Goal: Task Accomplishment & Management: Complete application form

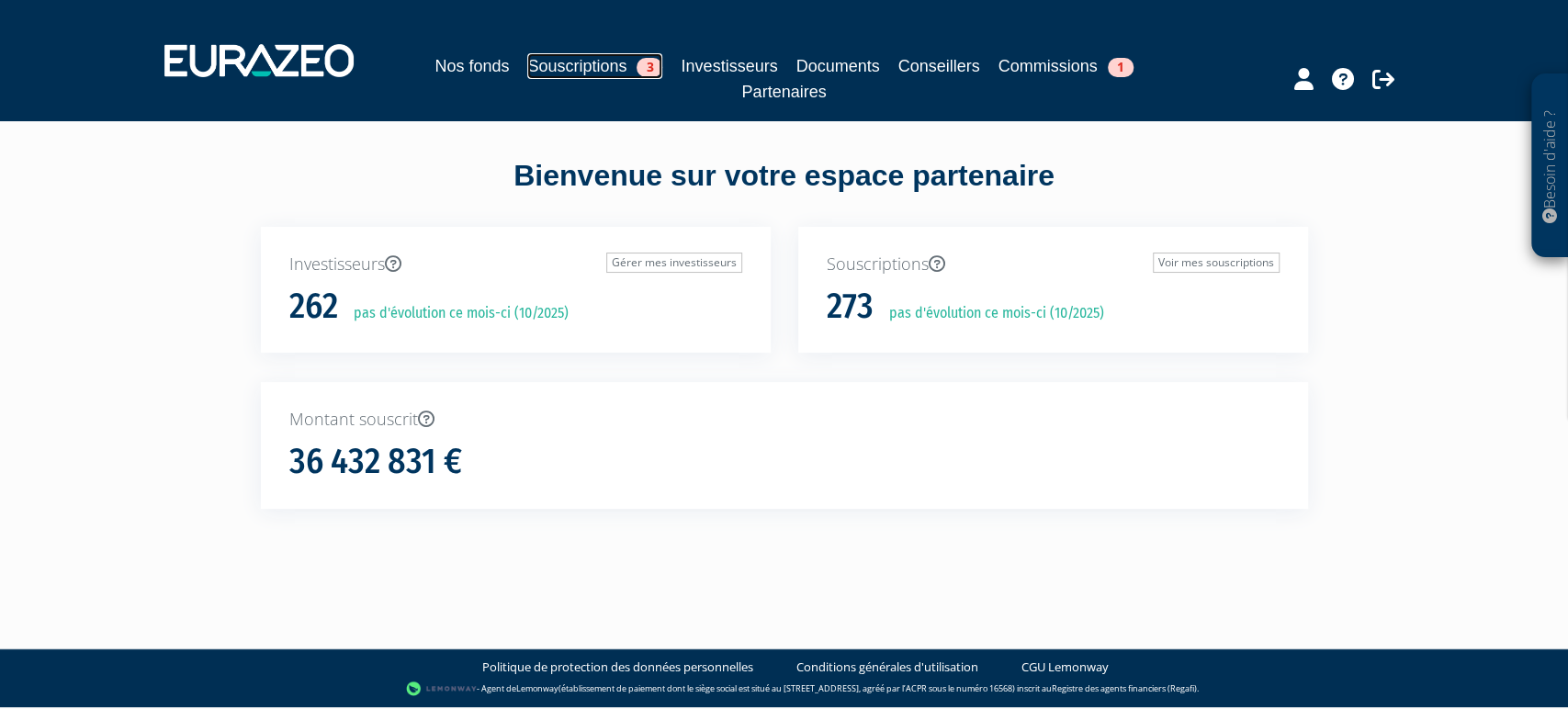
click at [590, 59] on link "Souscriptions 3" at bounding box center [594, 66] width 135 height 26
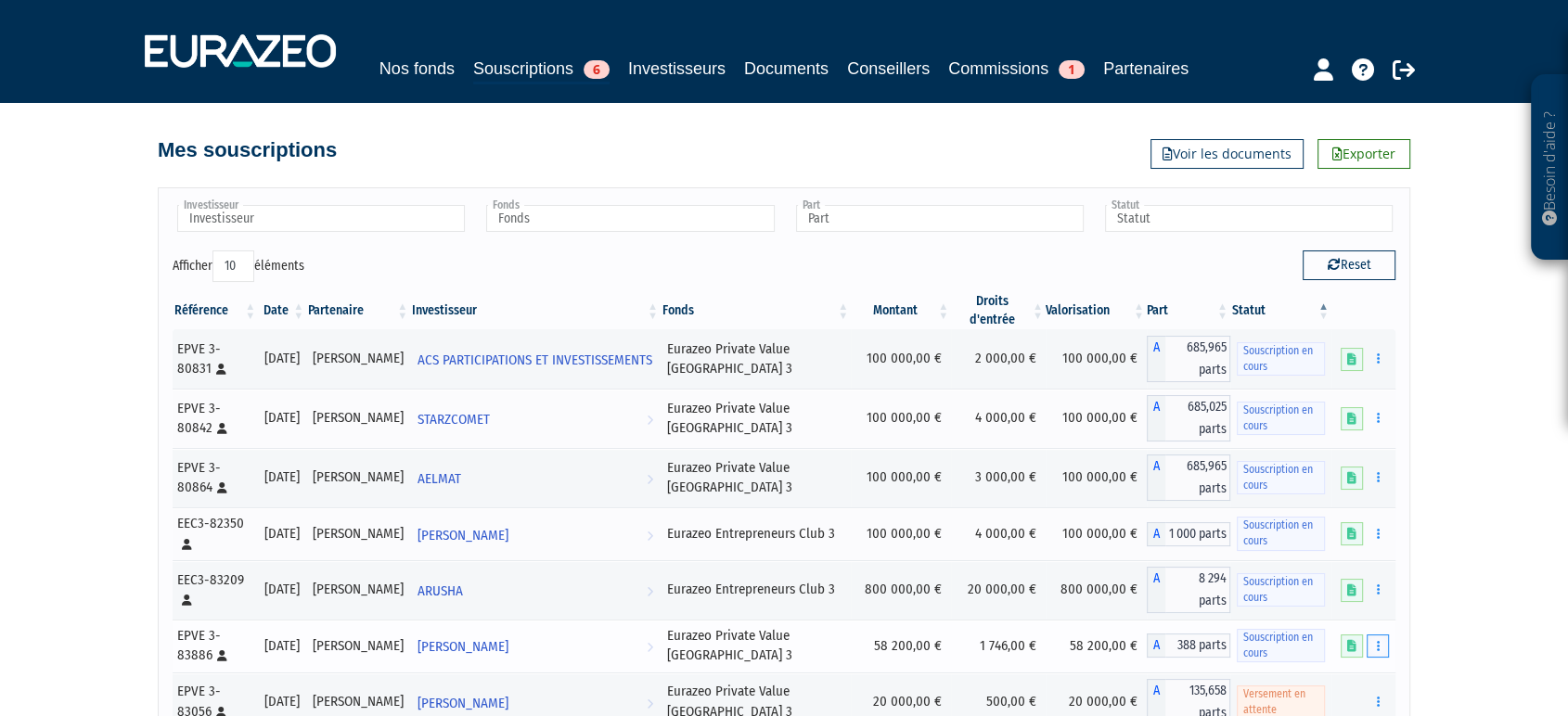
click at [1377, 652] on icon "button" at bounding box center [1377, 646] width 3 height 12
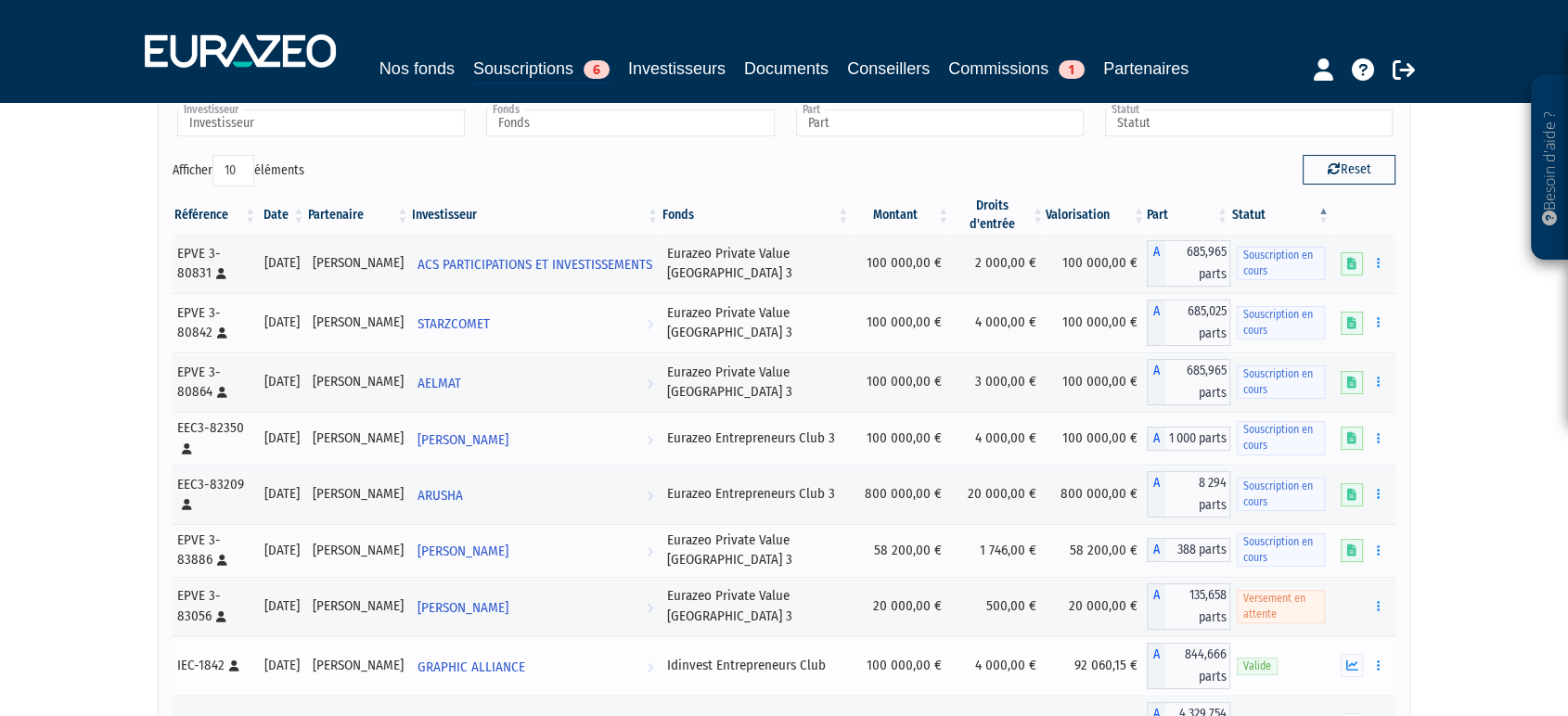
scroll to position [206, 0]
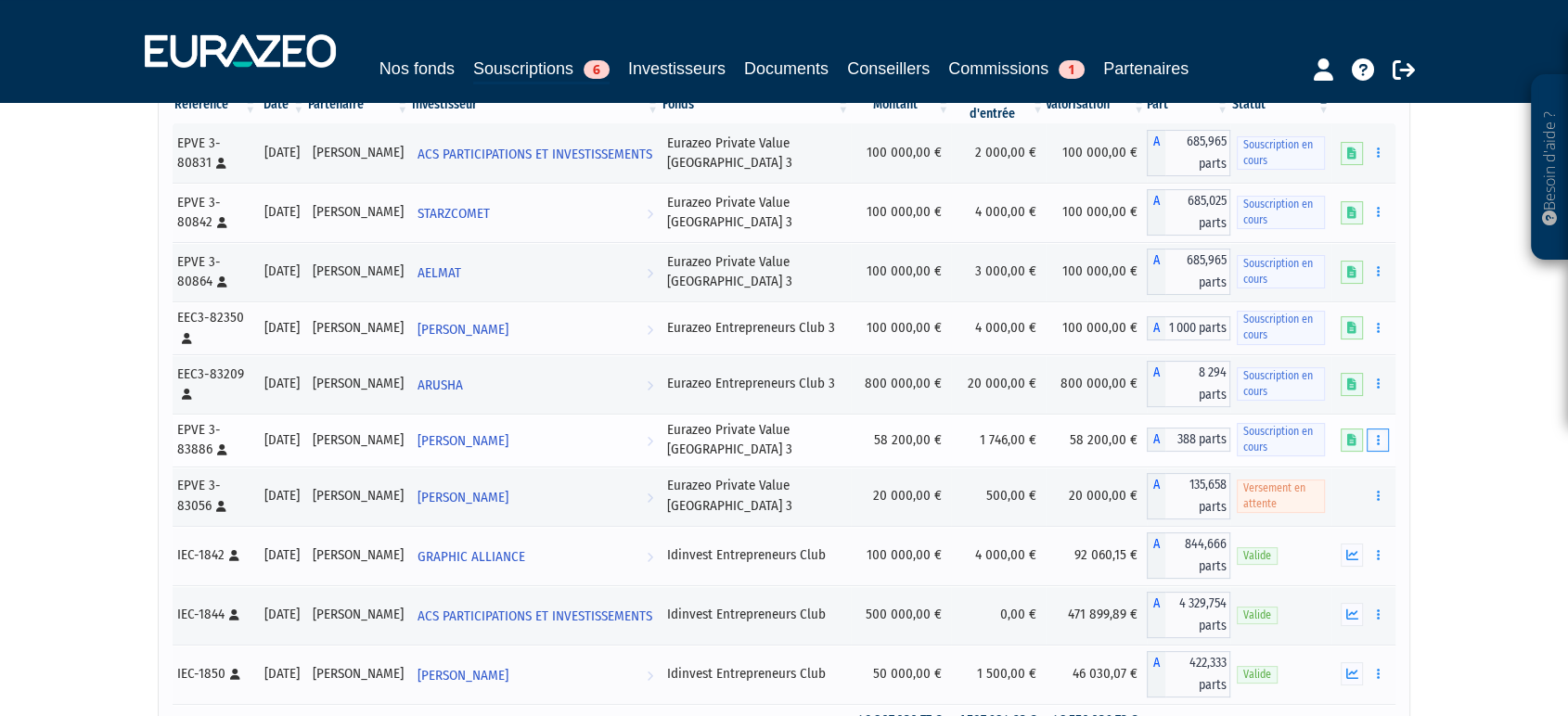
click at [1376, 447] on icon "button" at bounding box center [1377, 440] width 3 height 12
click at [1357, 515] on link "Compléter" at bounding box center [1324, 507] width 121 height 30
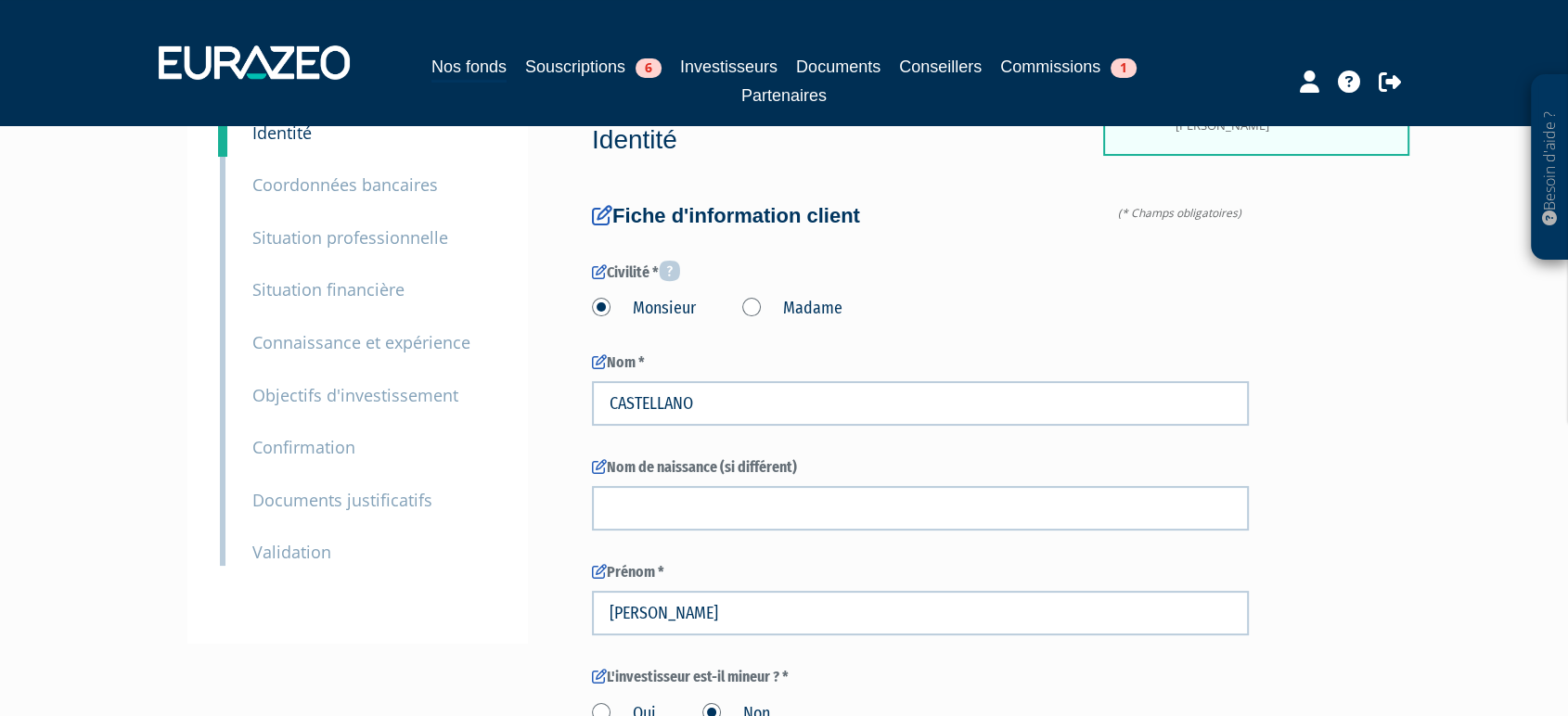
scroll to position [309, 0]
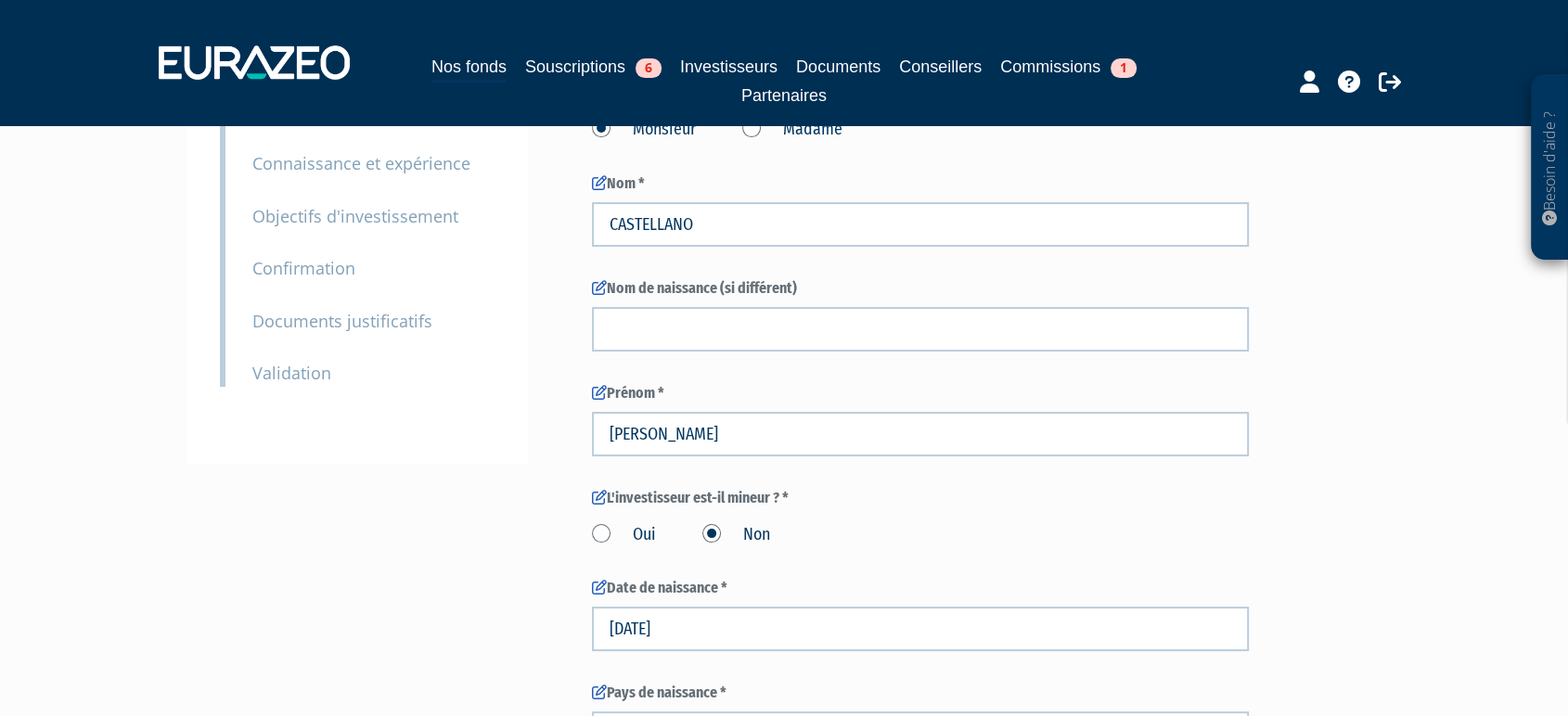
click at [392, 329] on small "Documents justificatifs" at bounding box center [342, 320] width 180 height 22
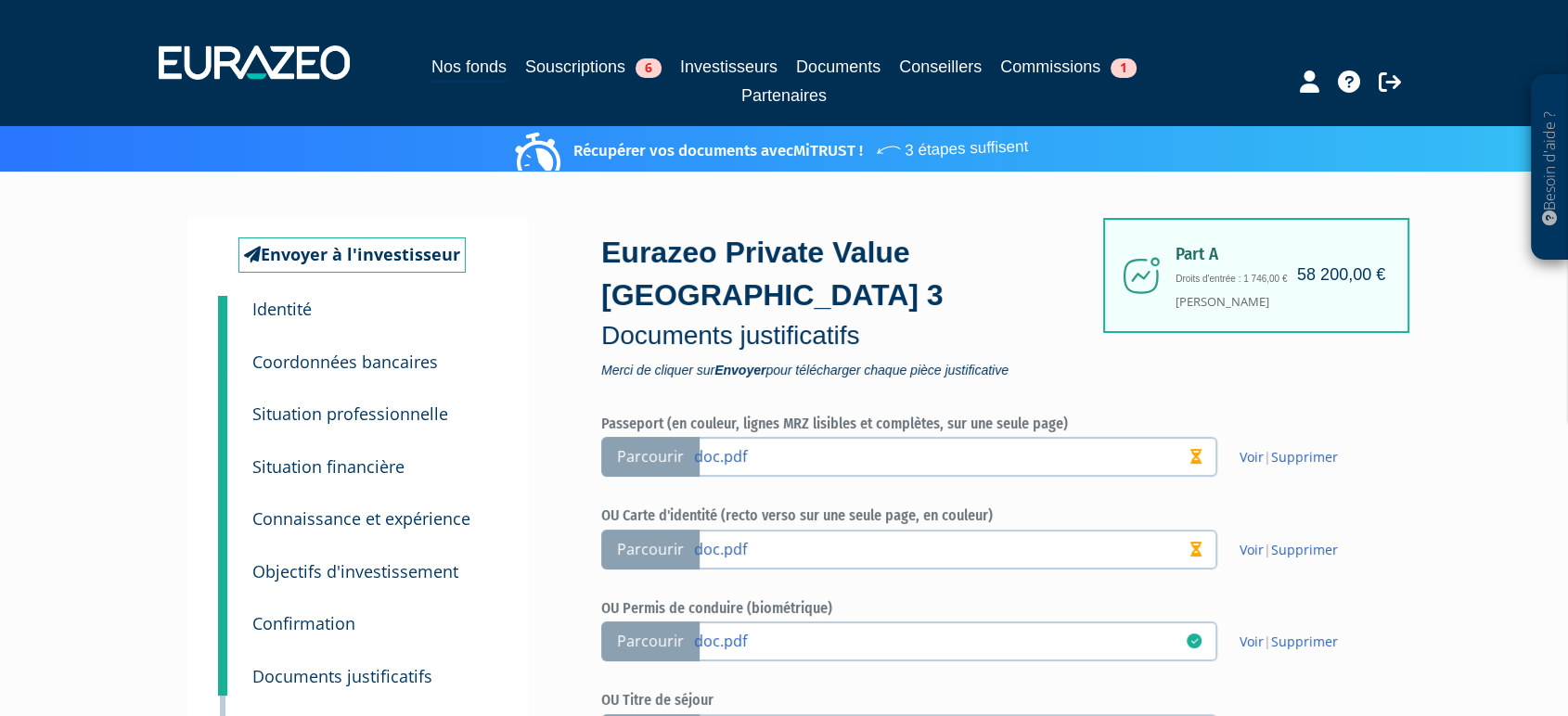
click at [647, 437] on span "Parcourir" at bounding box center [650, 456] width 98 height 40
click at [0, 0] on input "Parcourir doc.pdf" at bounding box center [0, 0] width 0 height 0
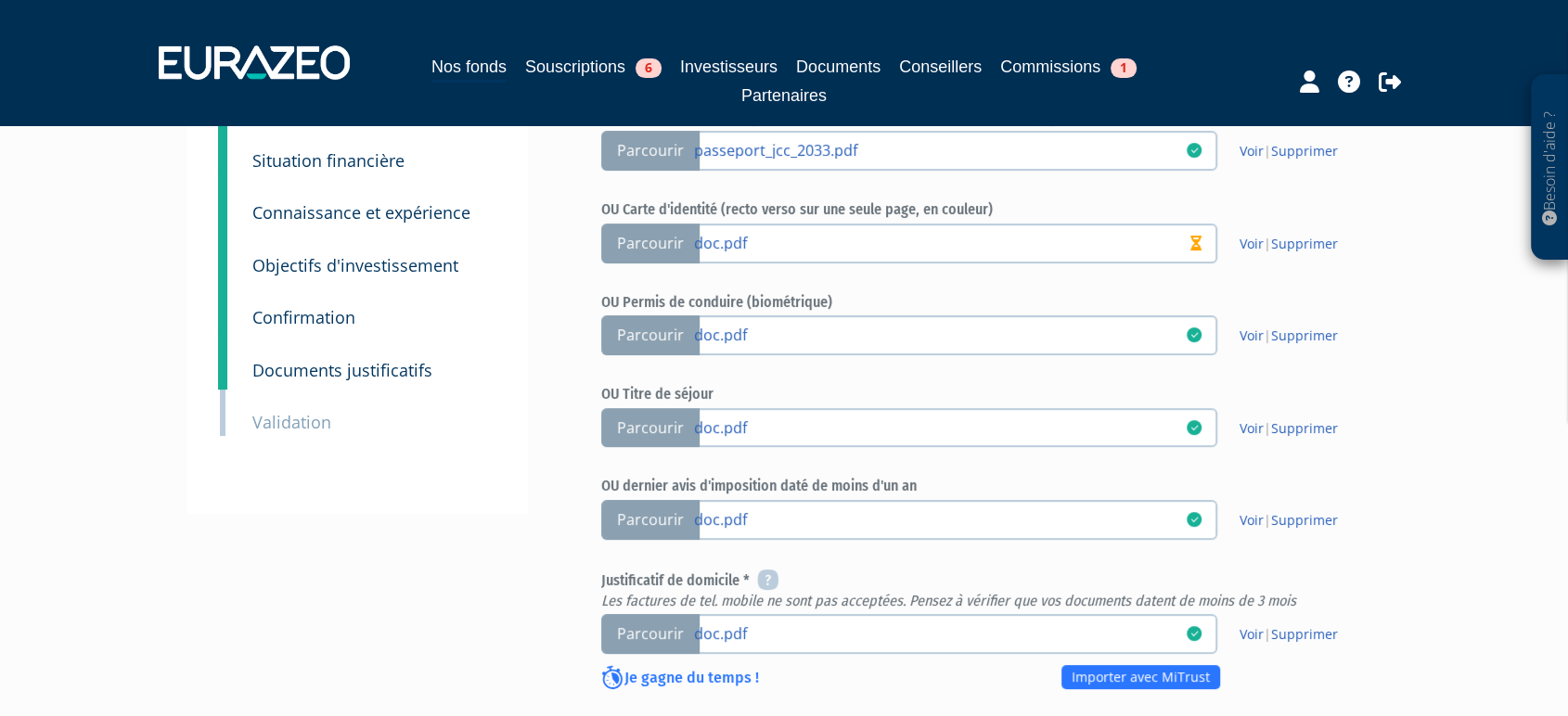
scroll to position [309, 0]
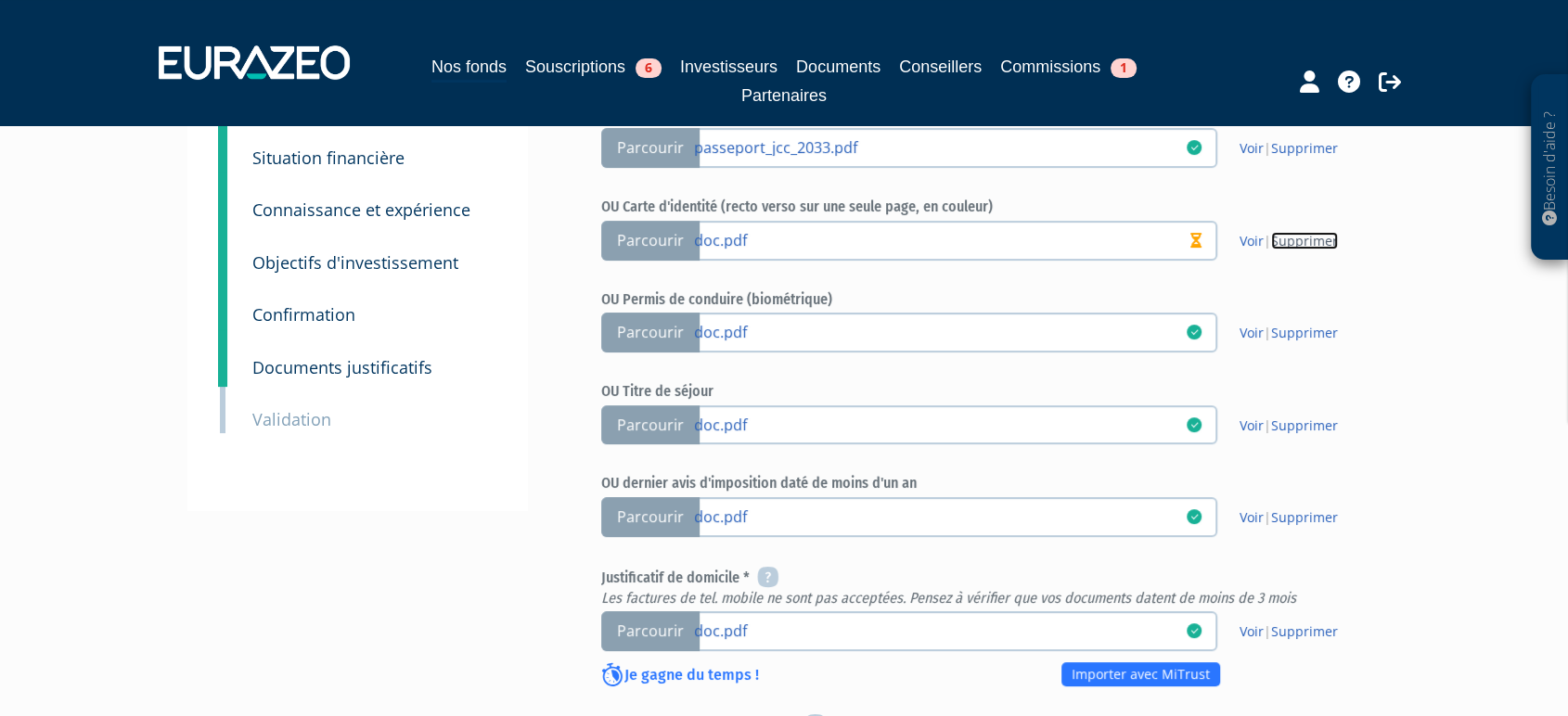
drag, startPoint x: 1299, startPoint y: 199, endPoint x: 877, endPoint y: 78, distance: 439.0
click at [1299, 232] on link "Supprimer" at bounding box center [1304, 240] width 67 height 18
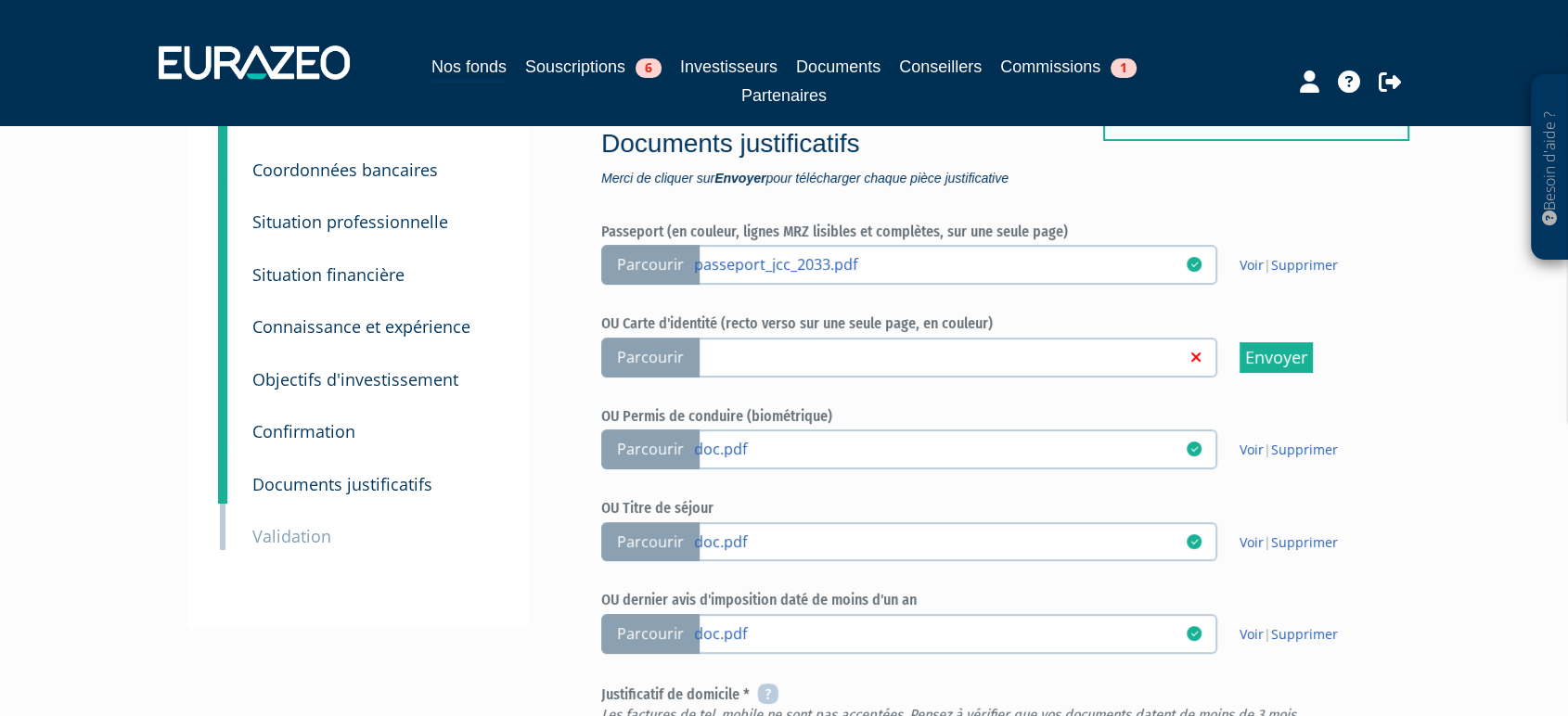
scroll to position [206, 0]
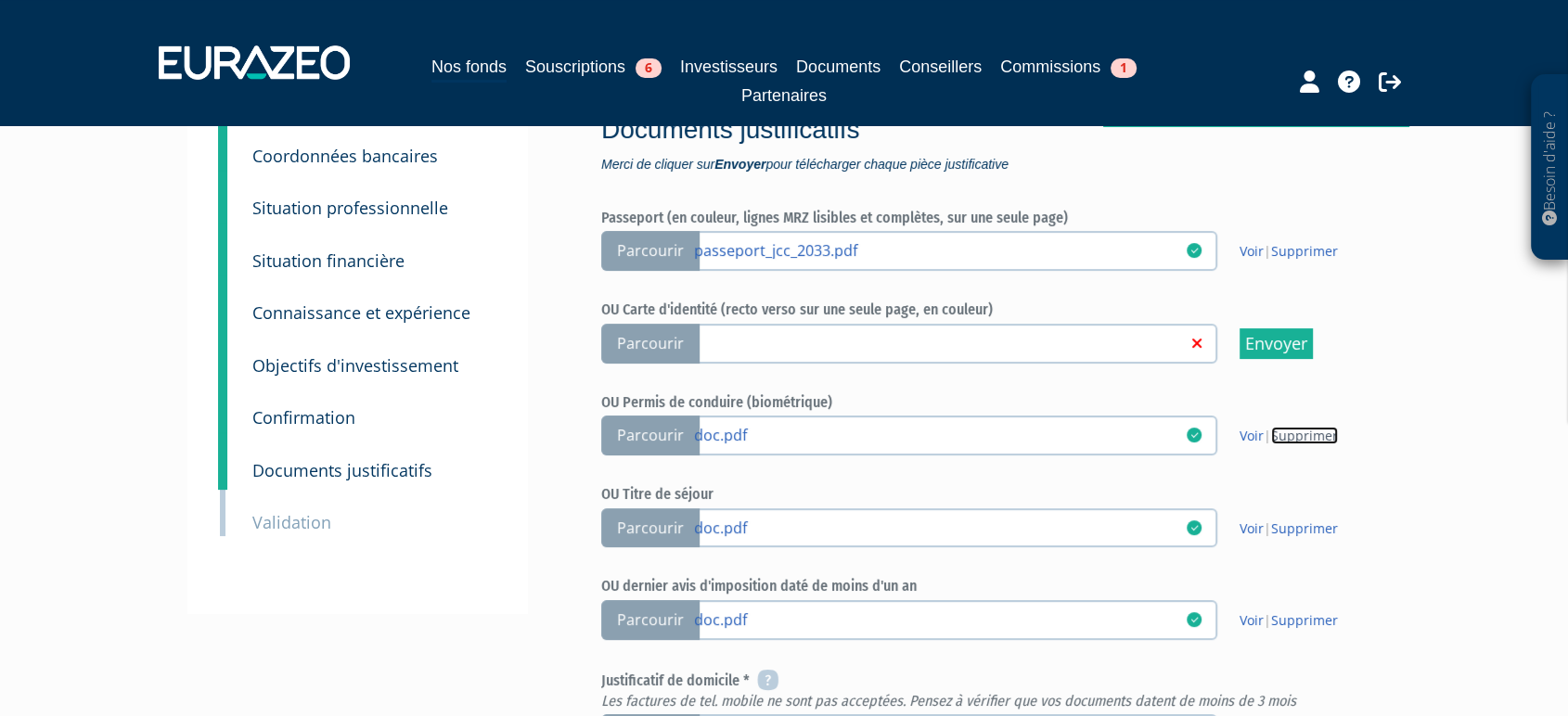
click at [1312, 427] on link "Supprimer" at bounding box center [1304, 436] width 67 height 18
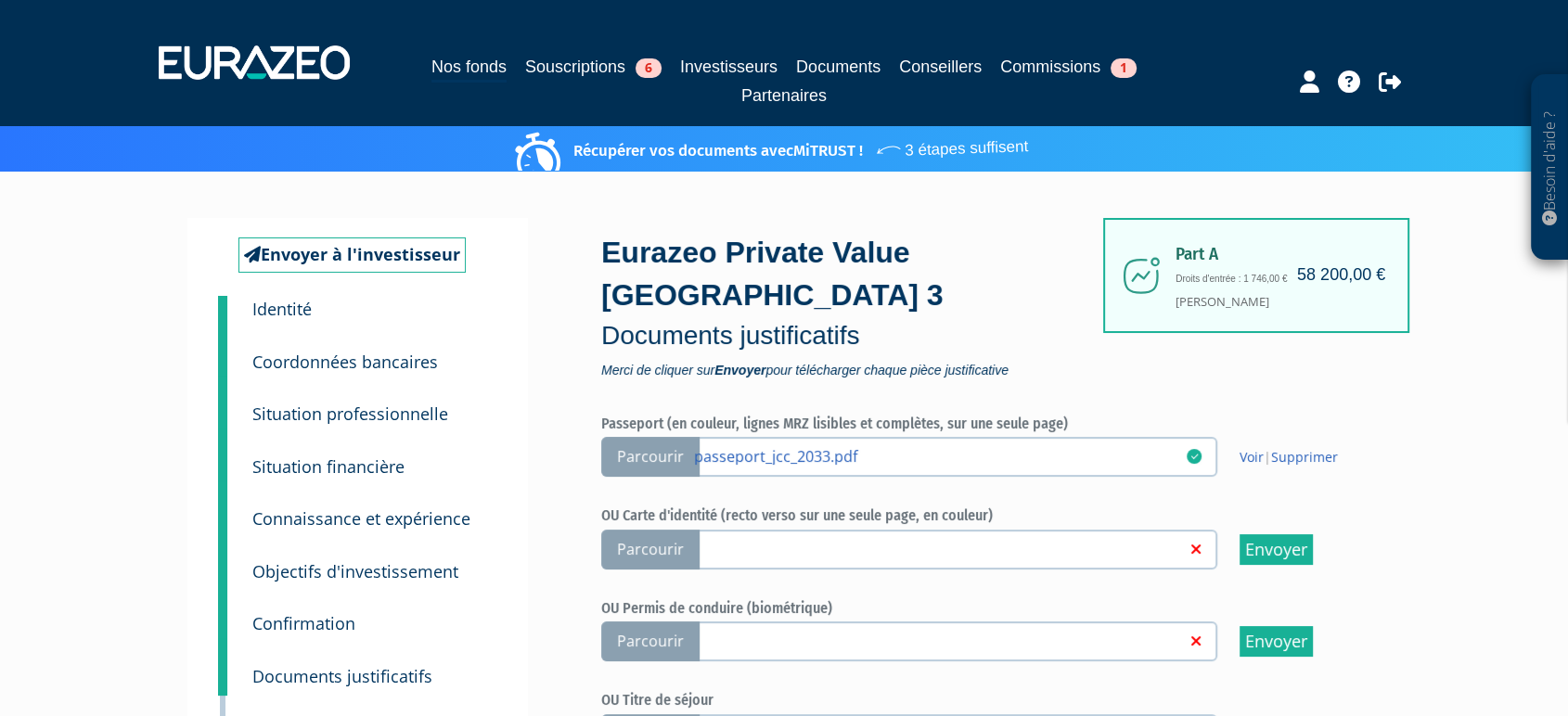
scroll to position [309, 0]
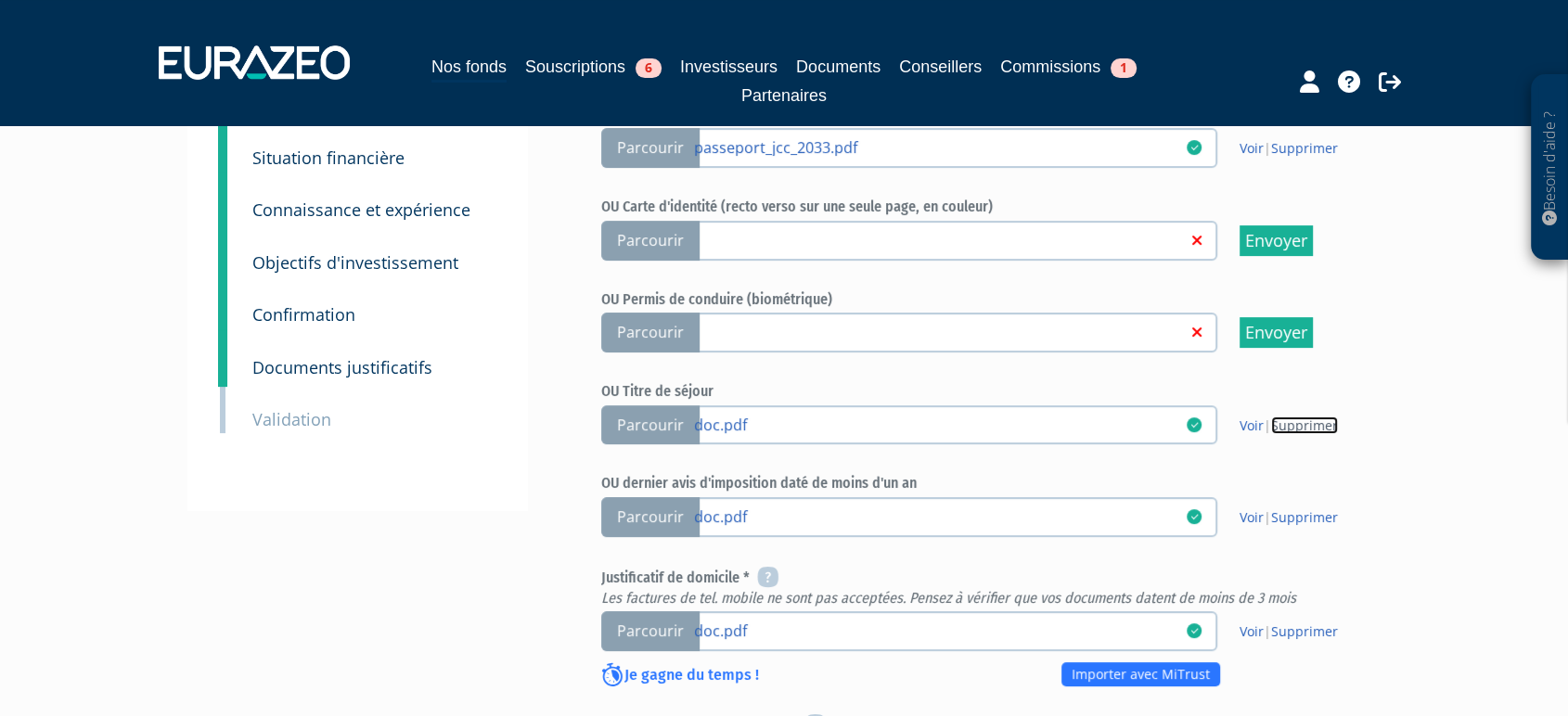
click at [1289, 416] on link "Supprimer" at bounding box center [1304, 425] width 67 height 18
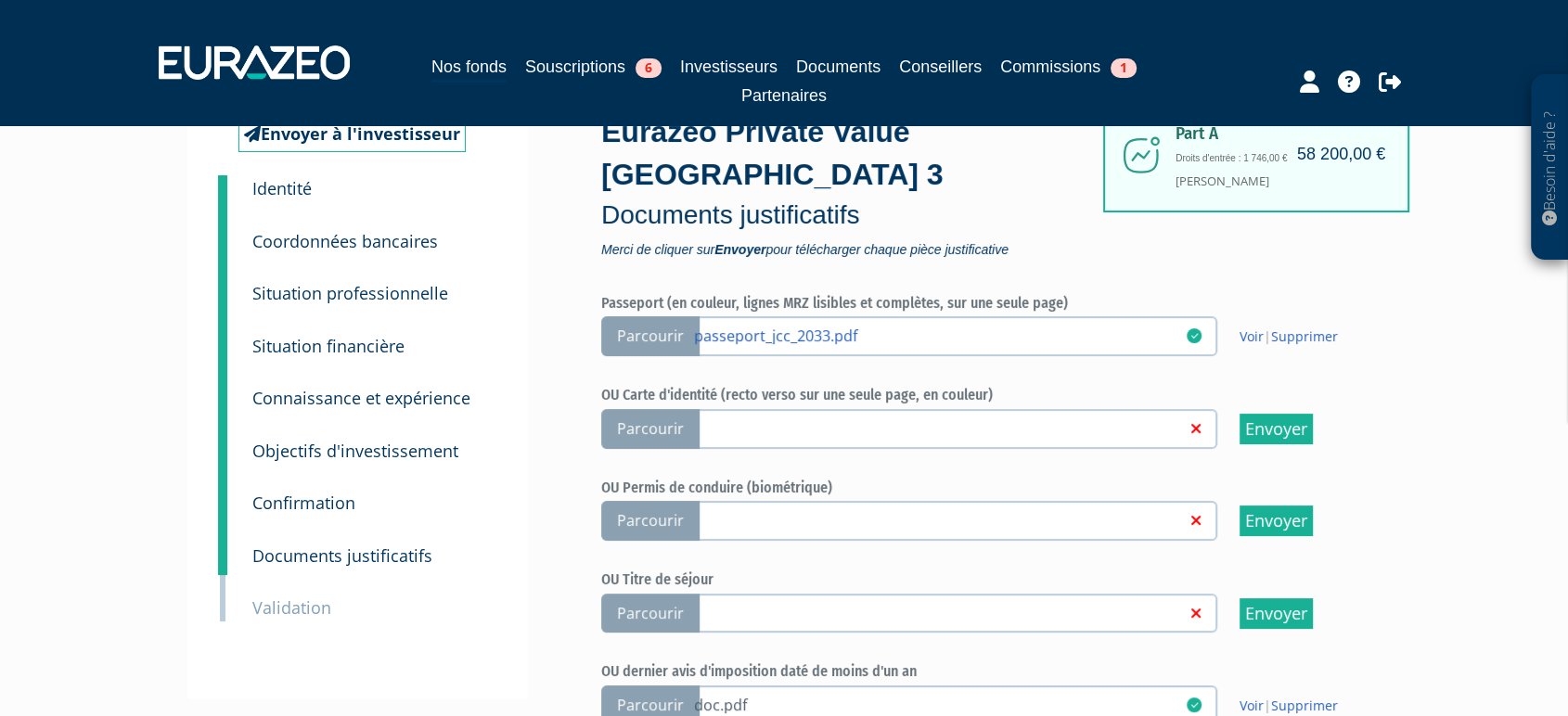
scroll to position [309, 0]
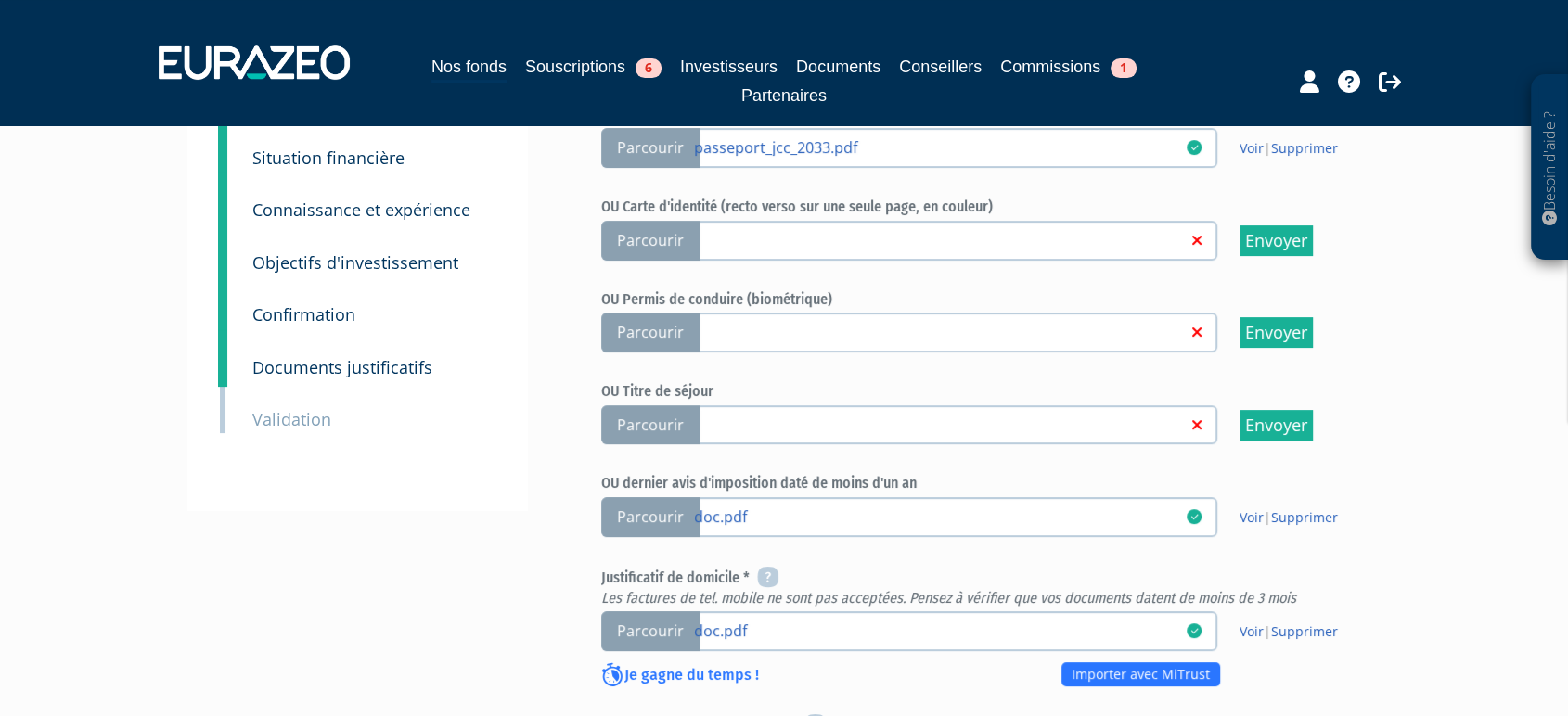
click at [667, 497] on span "Parcourir" at bounding box center [650, 517] width 98 height 40
click at [0, 0] on input "Parcourir doc.pdf" at bounding box center [0, 0] width 0 height 0
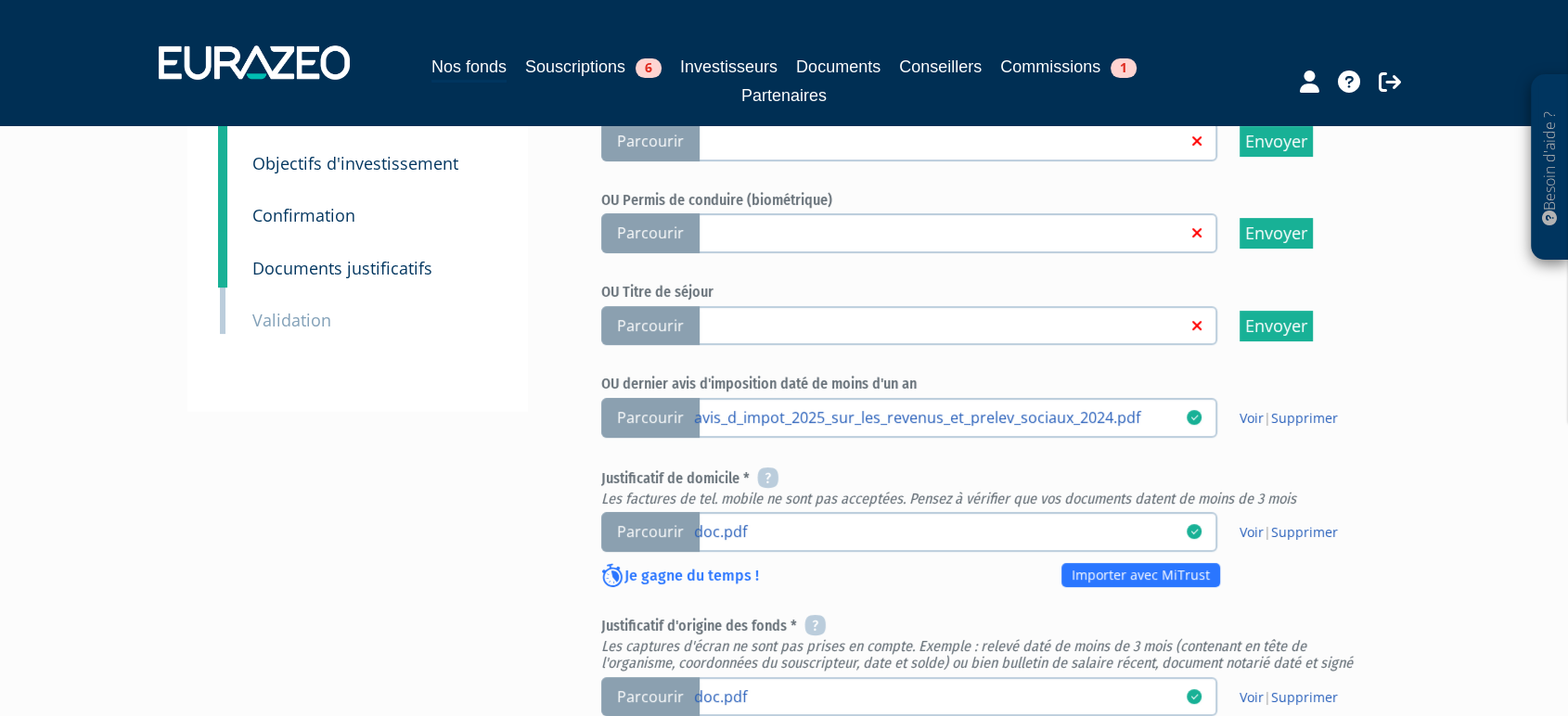
scroll to position [412, 0]
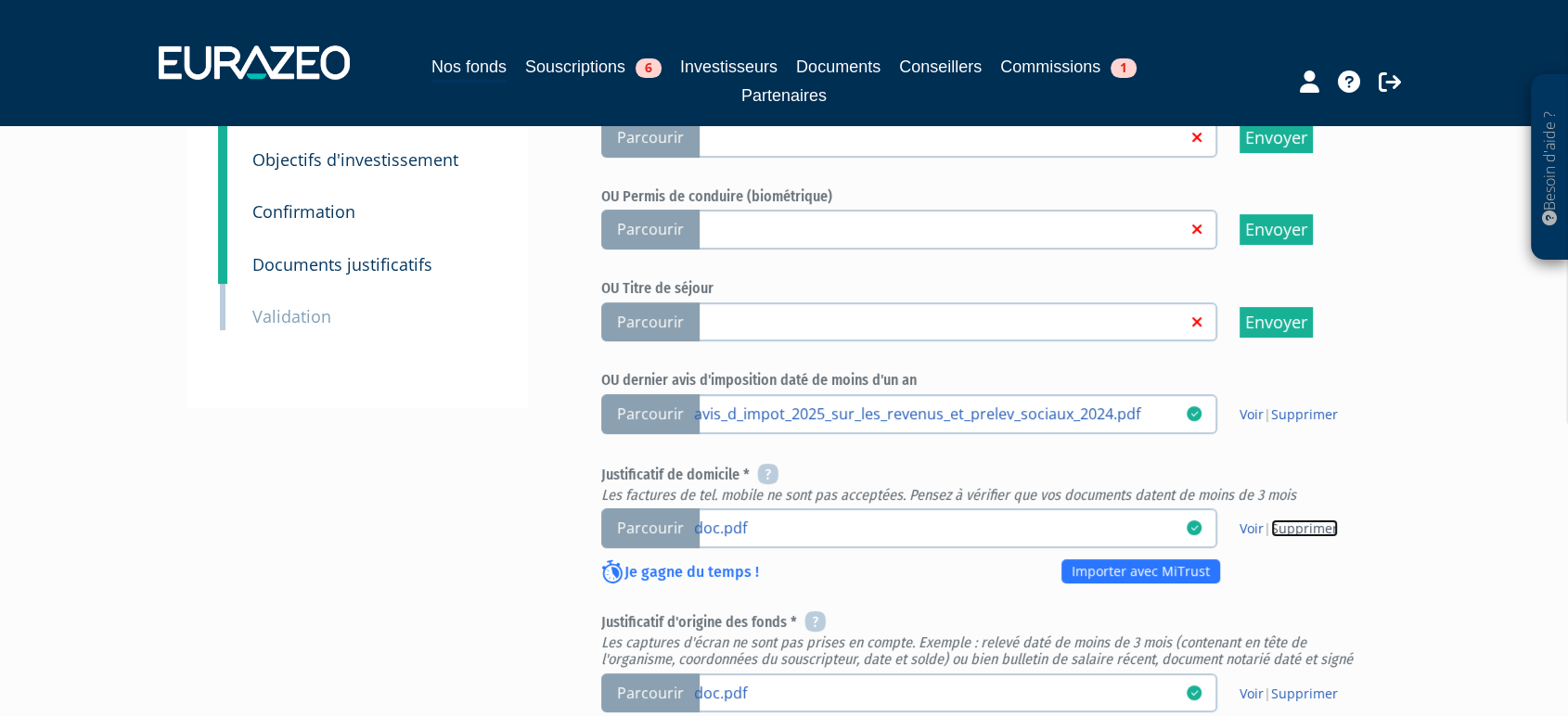
click at [1309, 519] on link "Supprimer" at bounding box center [1304, 528] width 67 height 18
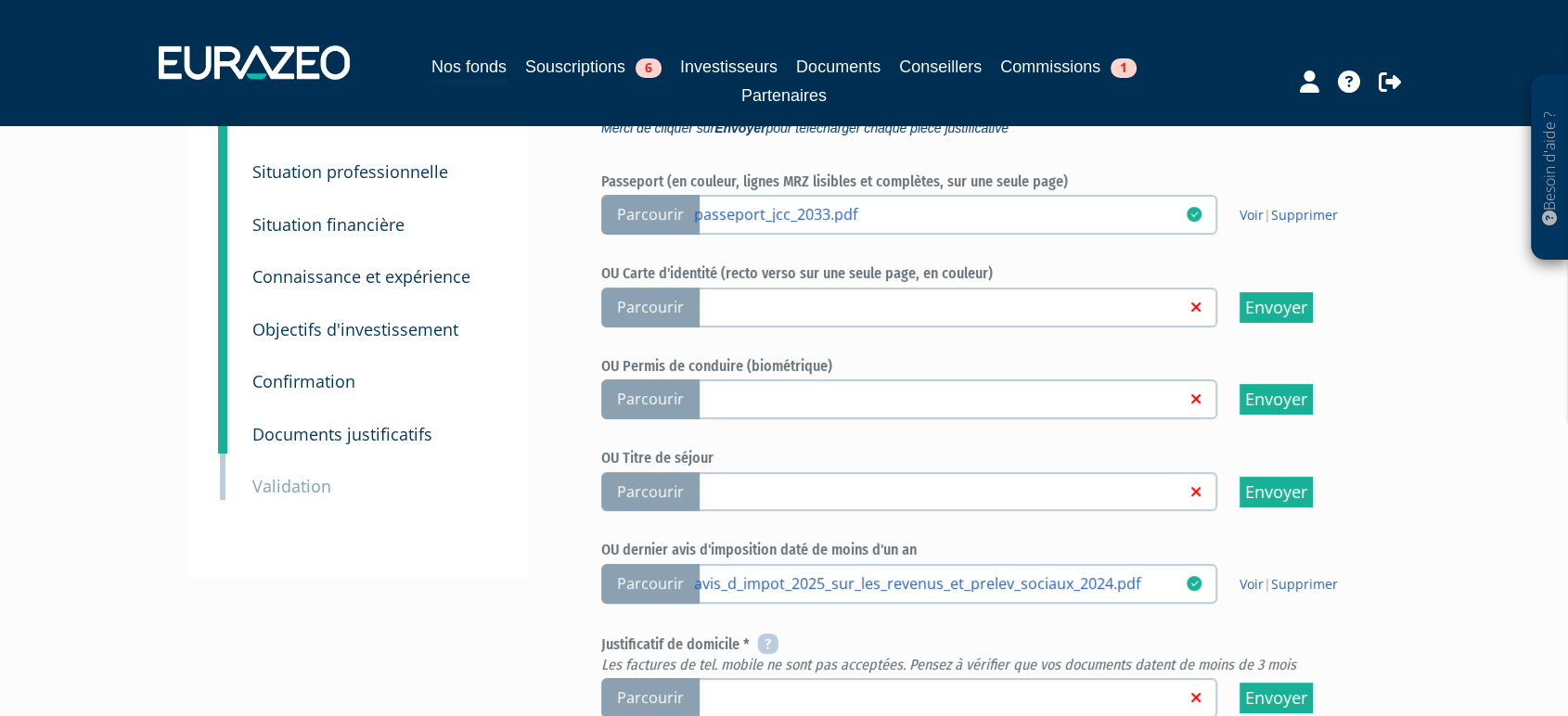
scroll to position [515, 0]
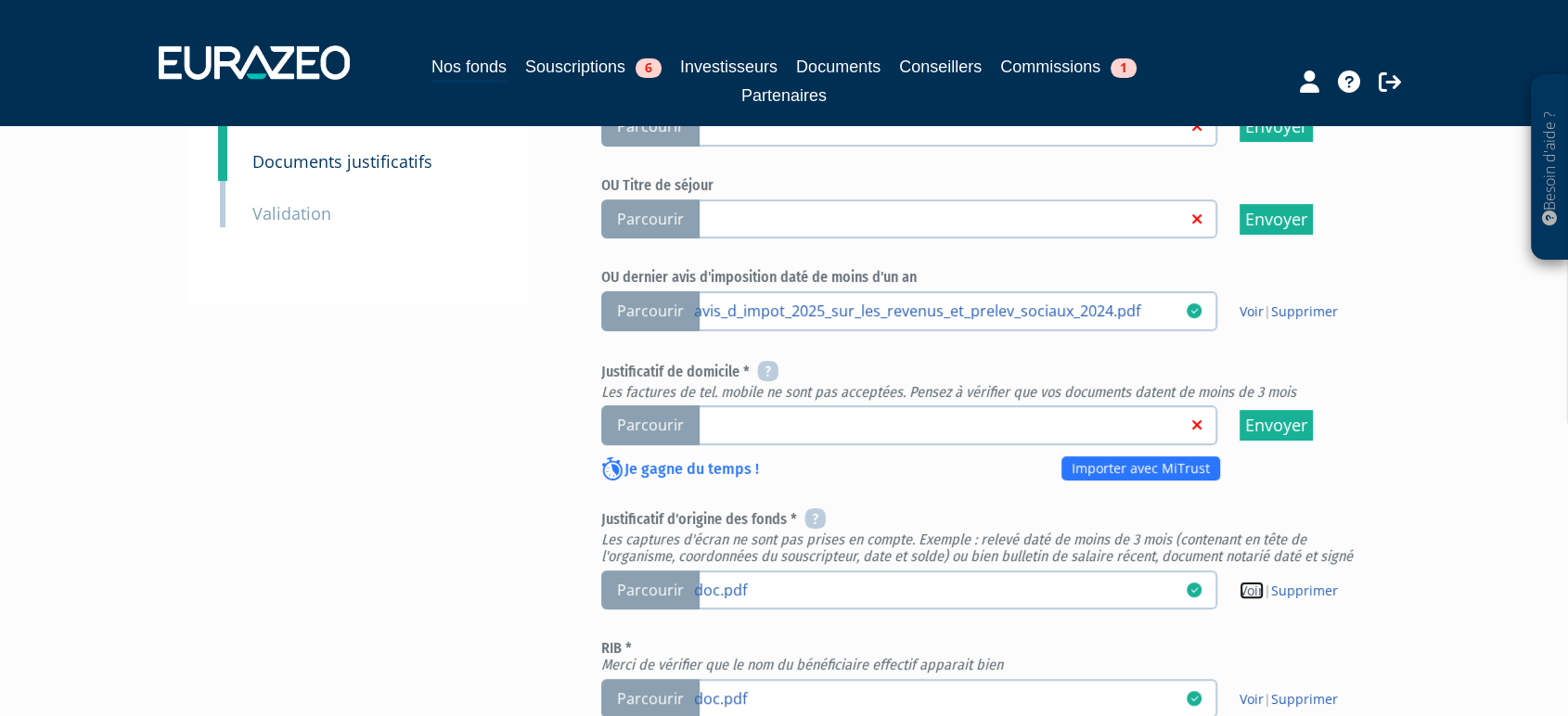
click at [1262, 582] on link "Voir" at bounding box center [1252, 591] width 24 height 18
click at [646, 406] on span "Parcourir" at bounding box center [650, 425] width 98 height 40
click at [0, 0] on input "Parcourir" at bounding box center [0, 0] width 0 height 0
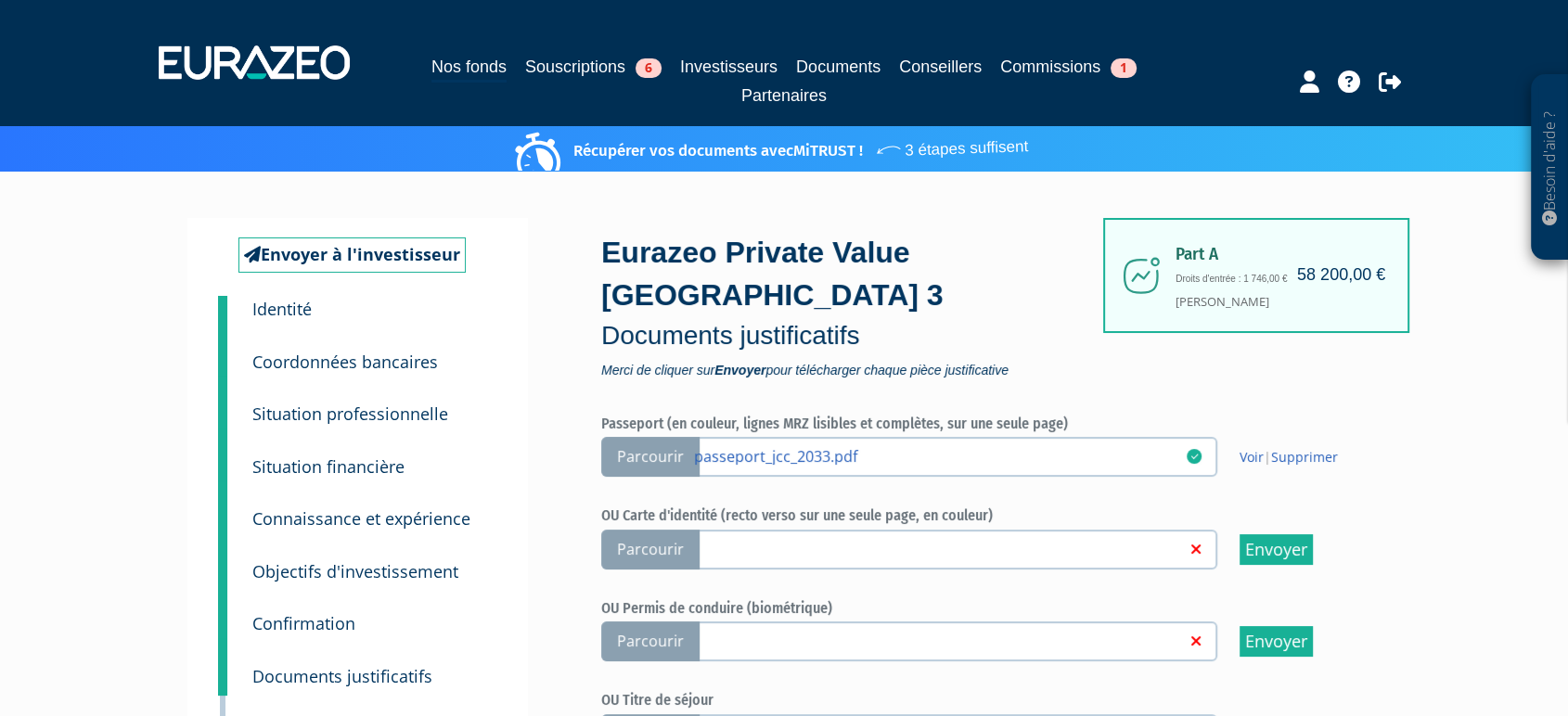
scroll to position [824, 0]
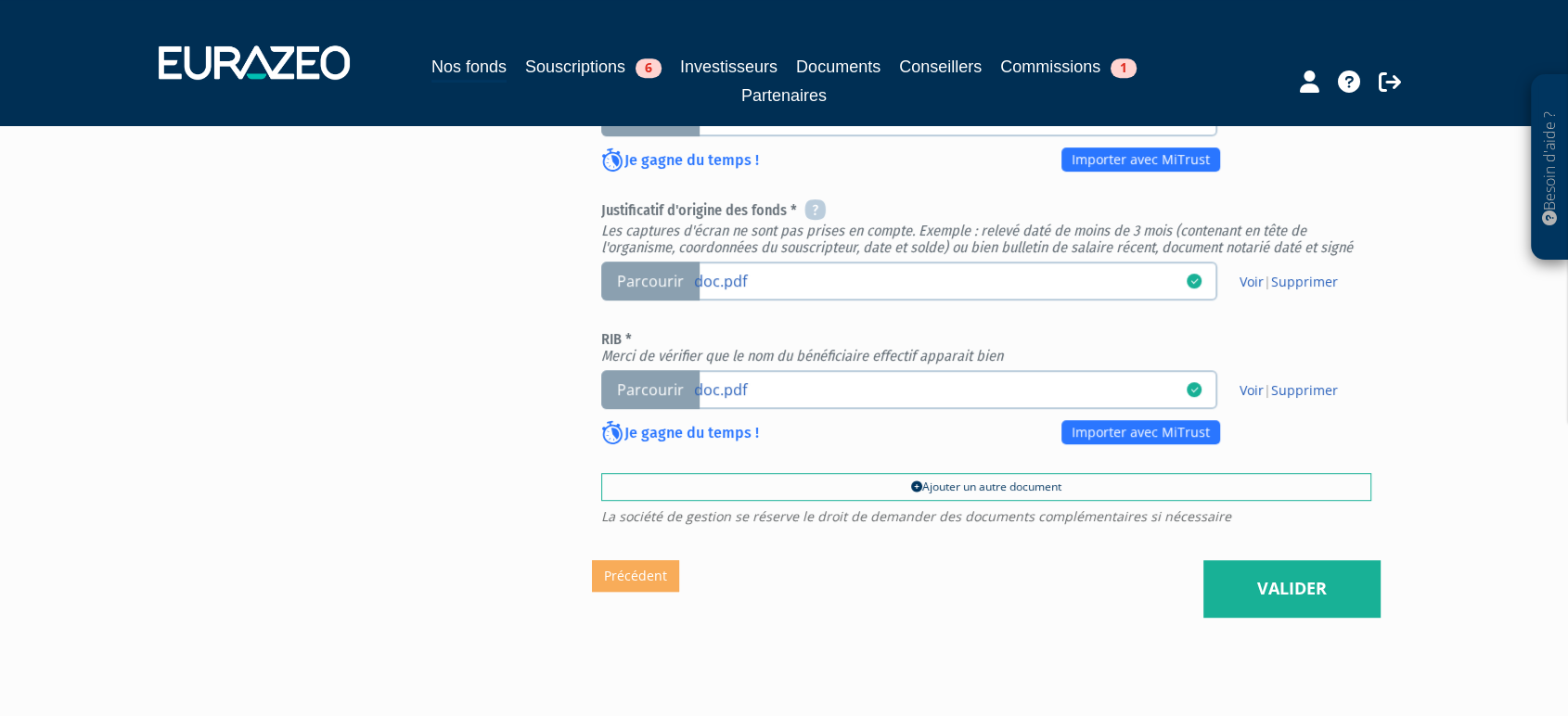
click at [631, 370] on span "Parcourir" at bounding box center [650, 389] width 98 height 40
click at [0, 0] on input "Parcourir doc.pdf" at bounding box center [0, 0] width 0 height 0
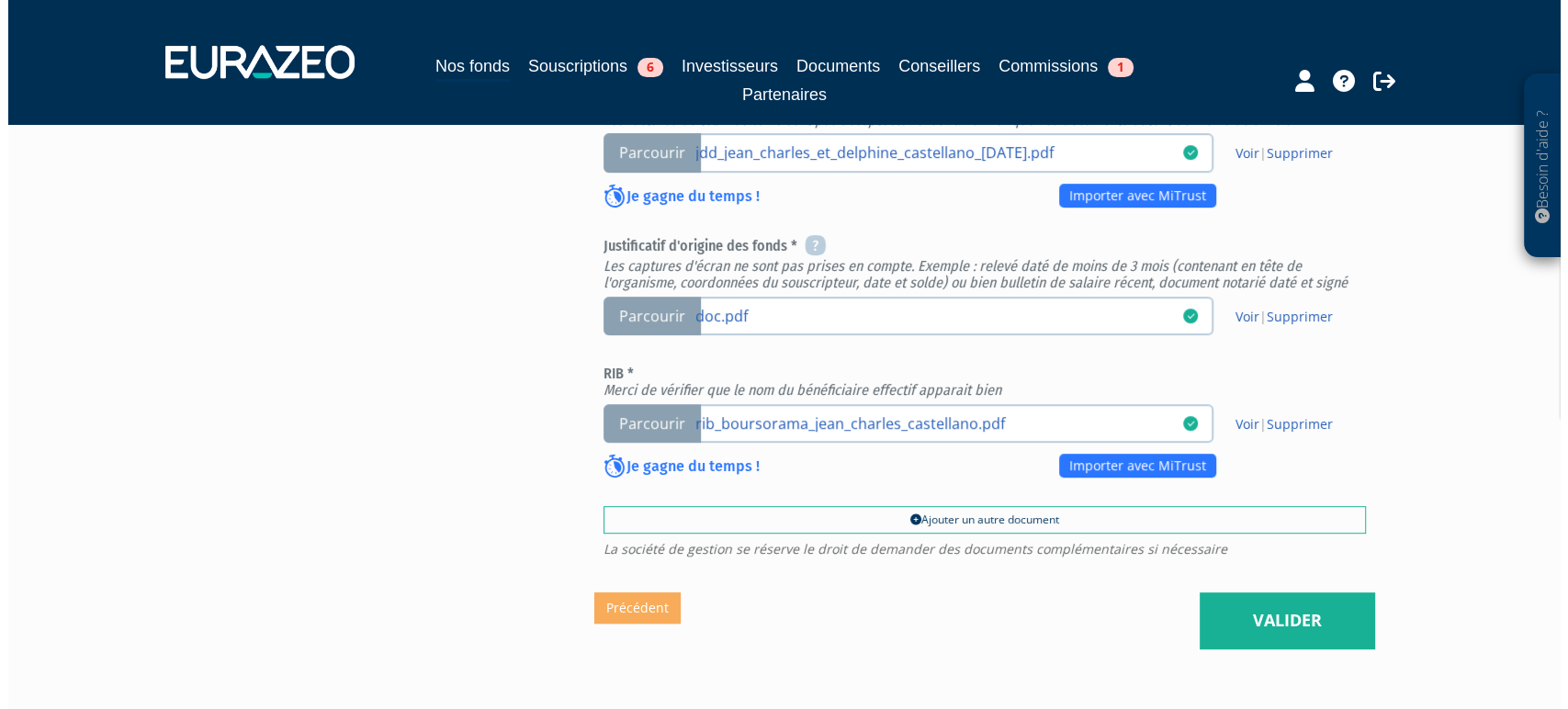
scroll to position [816, 0]
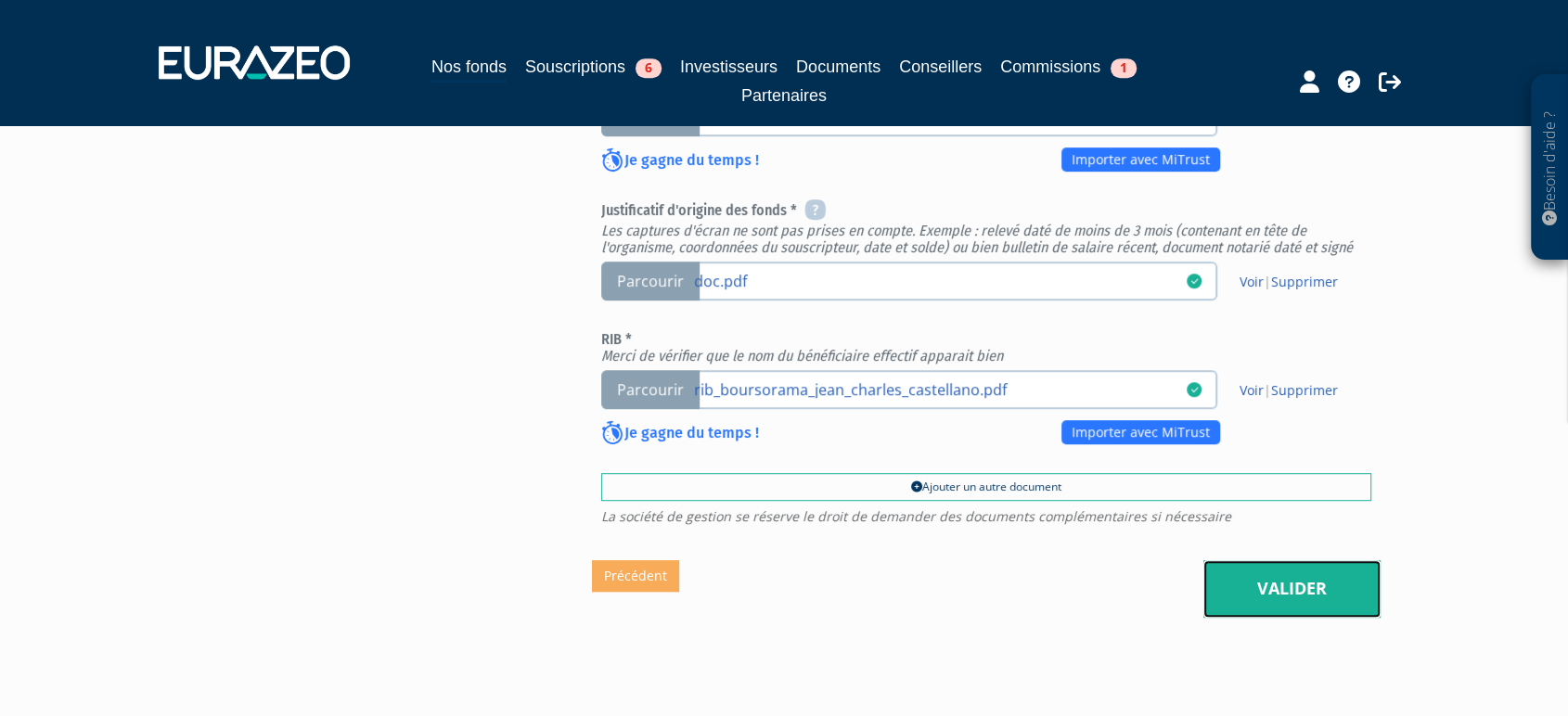
click at [1251, 560] on link "Valider" at bounding box center [1293, 589] width 177 height 57
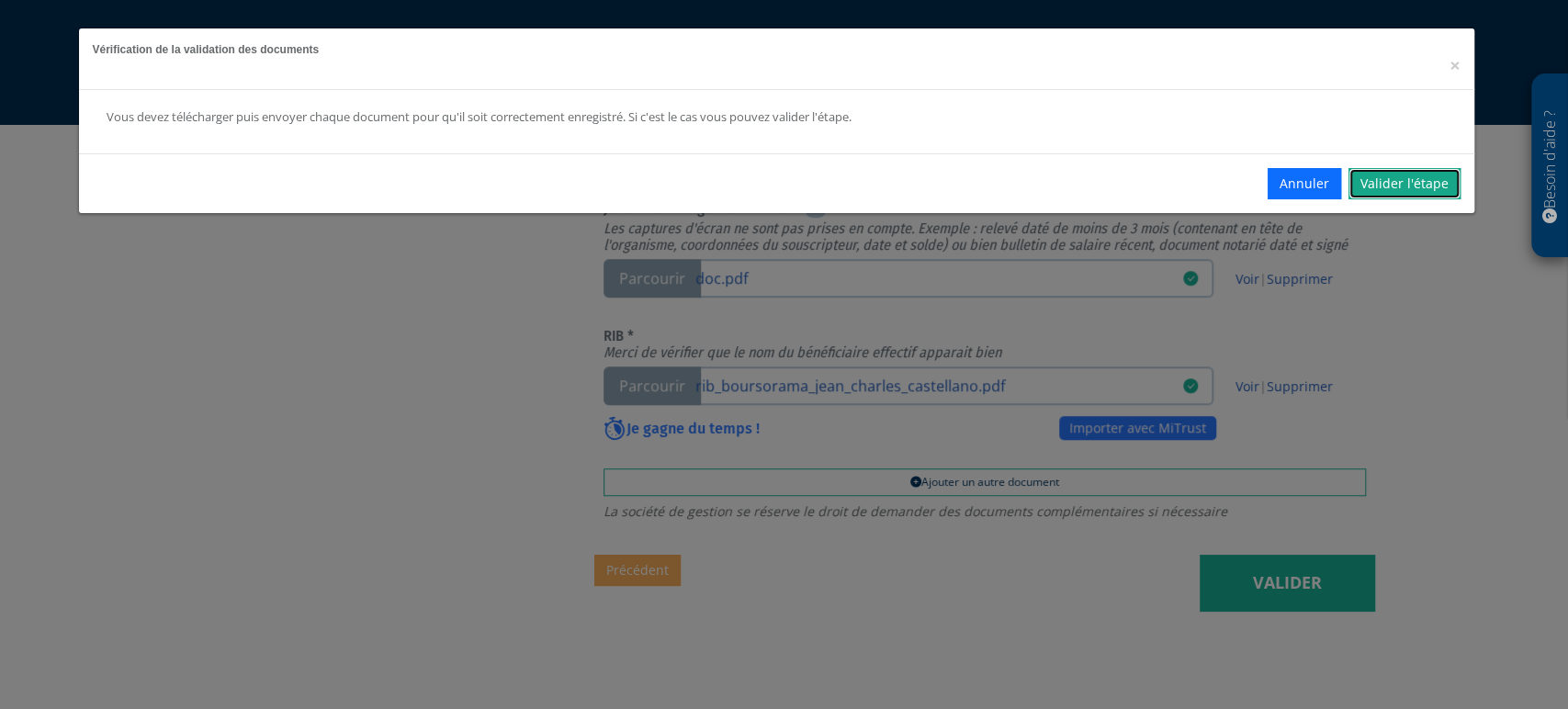
click at [1388, 172] on link "Valider l'étape" at bounding box center [1404, 183] width 112 height 31
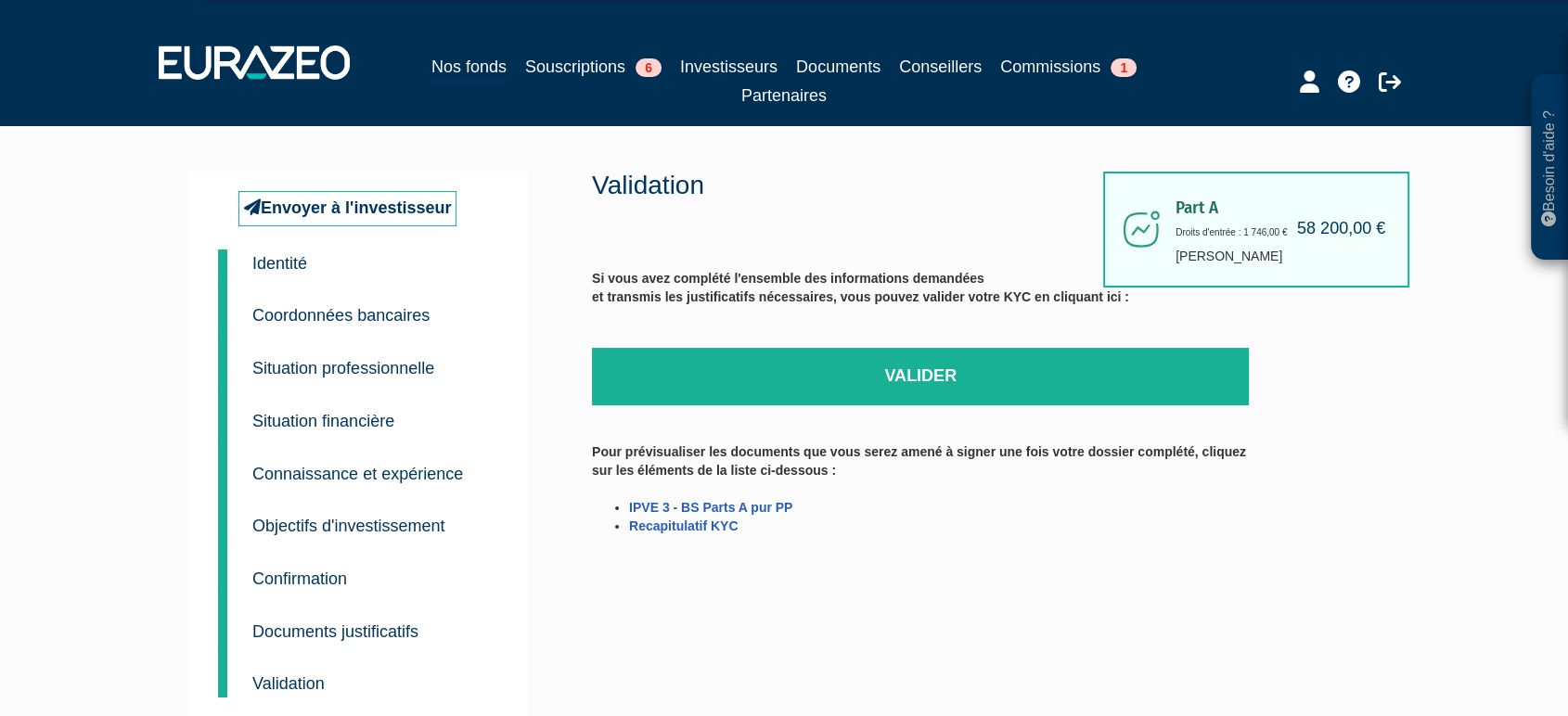
click at [429, 369] on small "Situation professionnelle" at bounding box center [343, 368] width 182 height 18
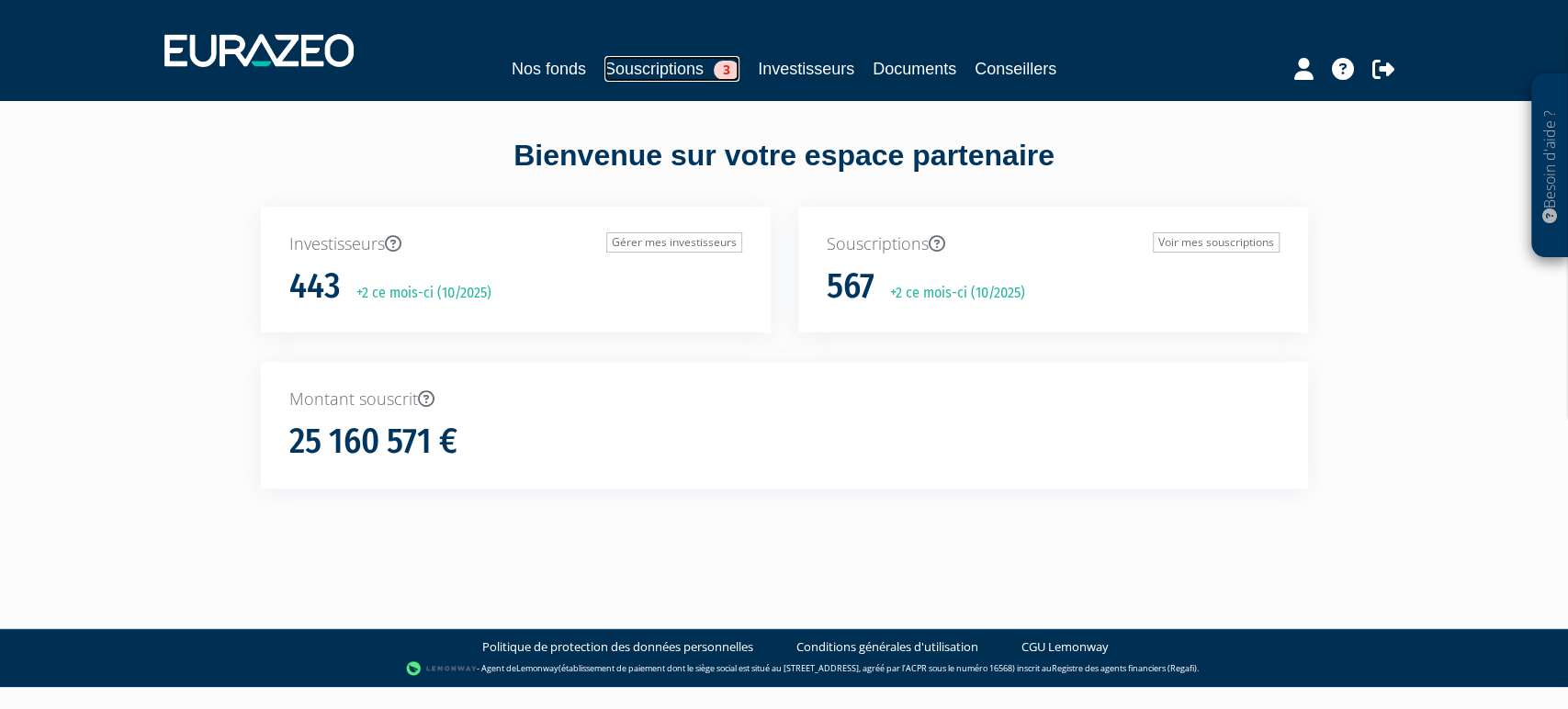
drag, startPoint x: 0, startPoint y: 0, endPoint x: 618, endPoint y: 66, distance: 621.5
click at [618, 66] on link "Souscriptions 3" at bounding box center [671, 68] width 135 height 26
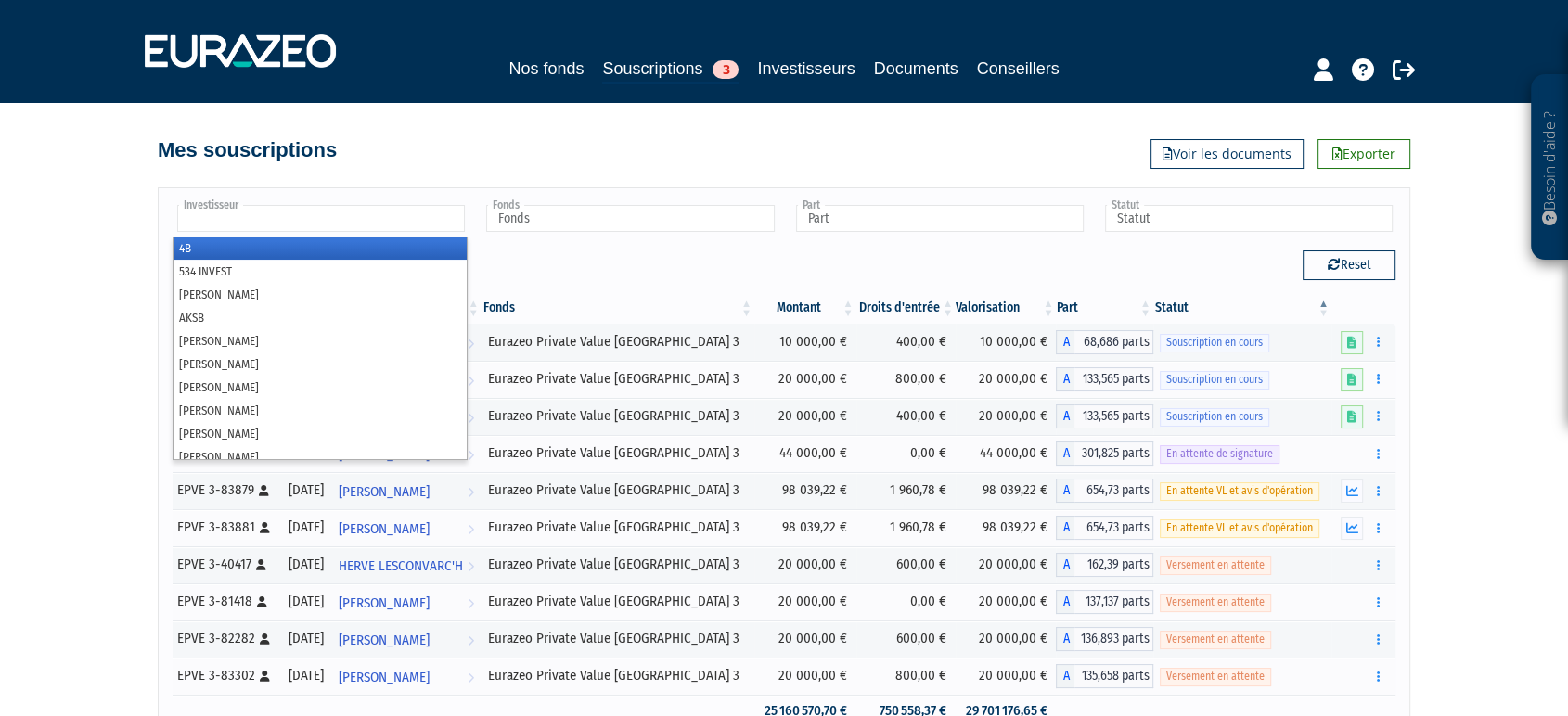
click at [389, 218] on input "text" at bounding box center [321, 219] width 288 height 27
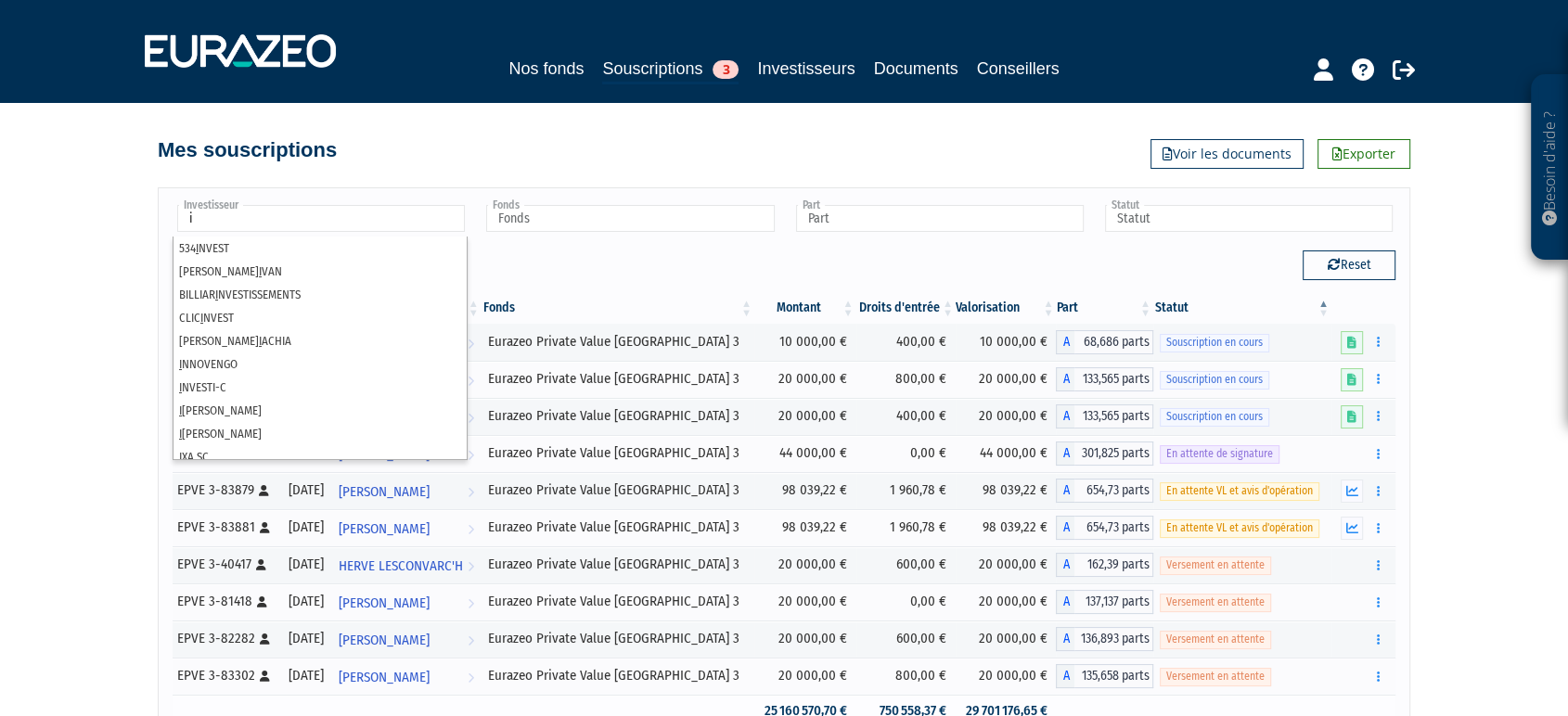
type input "Investisseur"
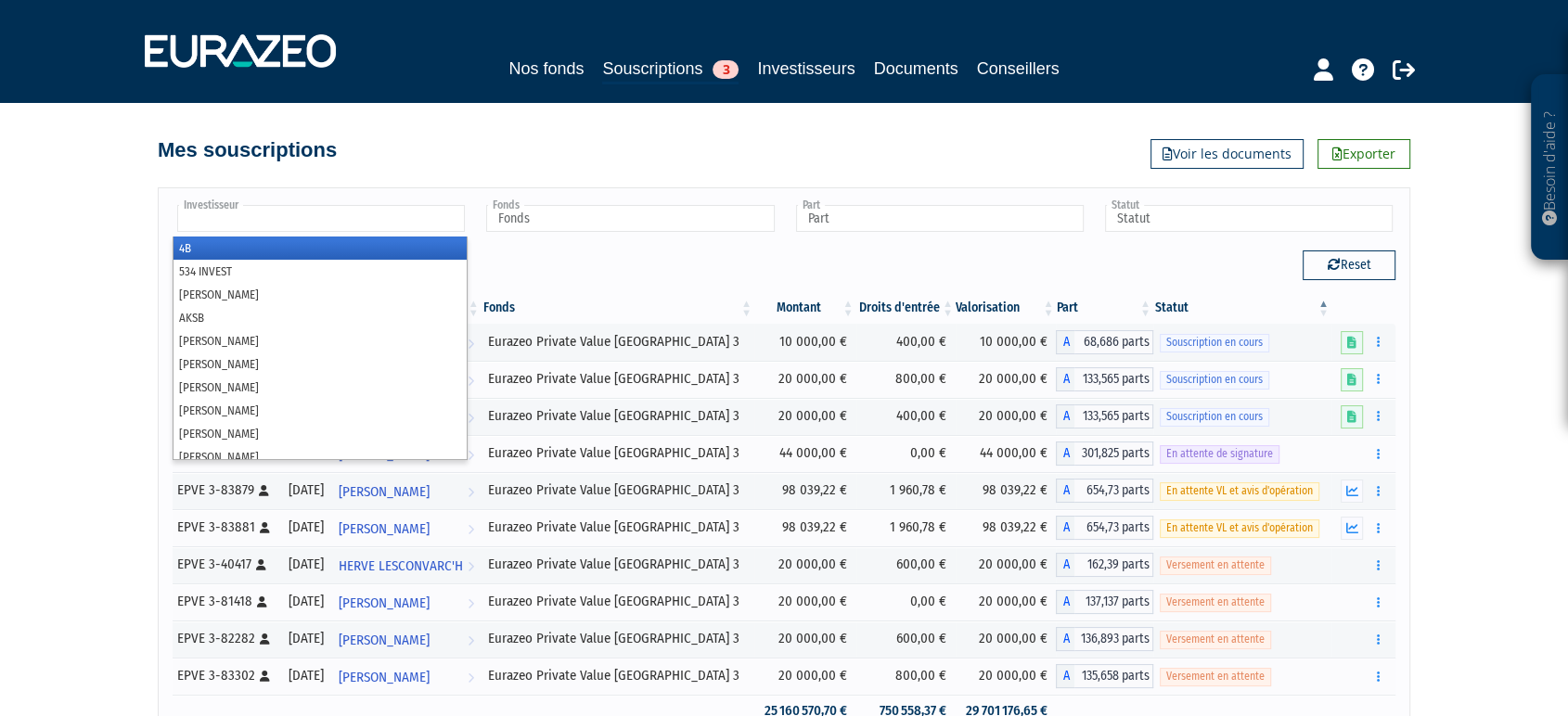
click at [311, 227] on input "text" at bounding box center [321, 219] width 288 height 27
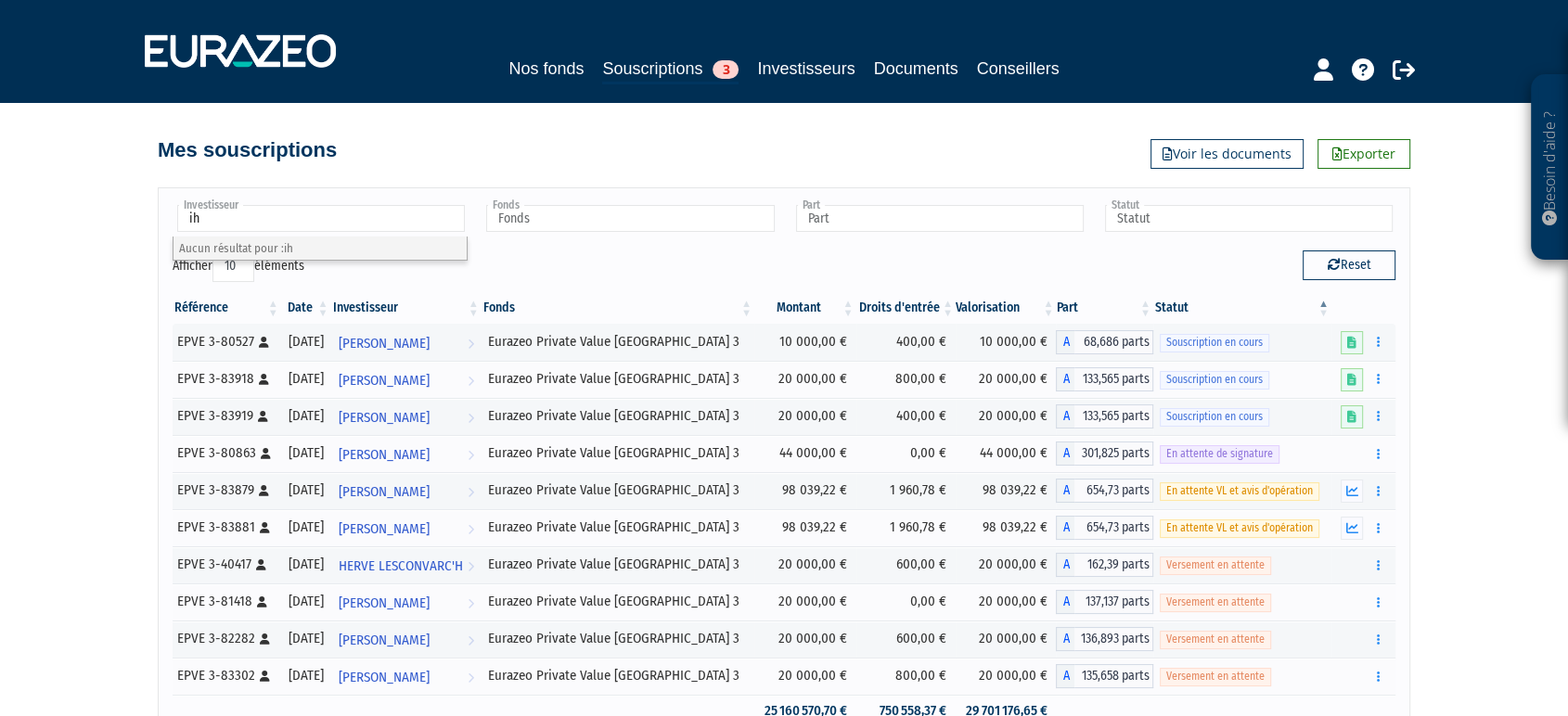
type input "i"
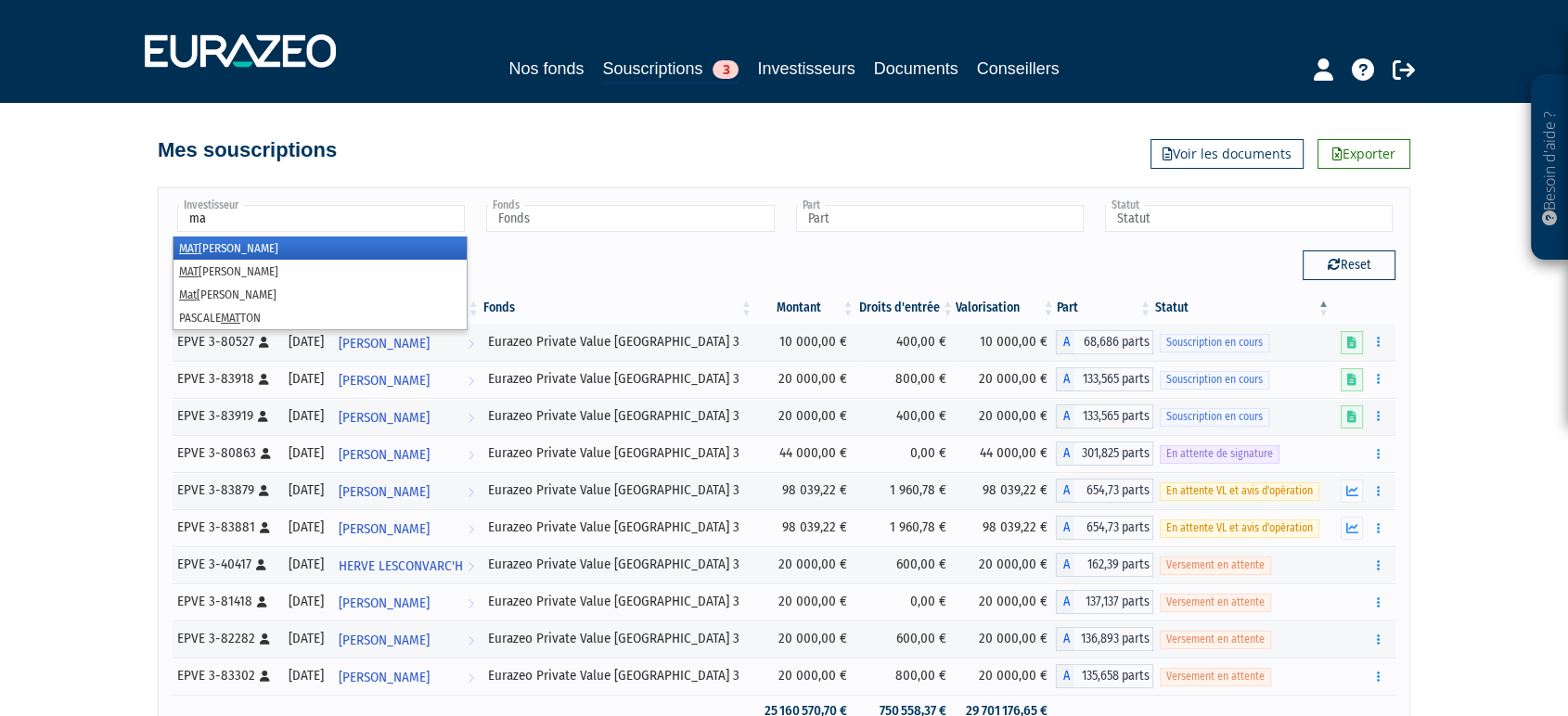
type input "m"
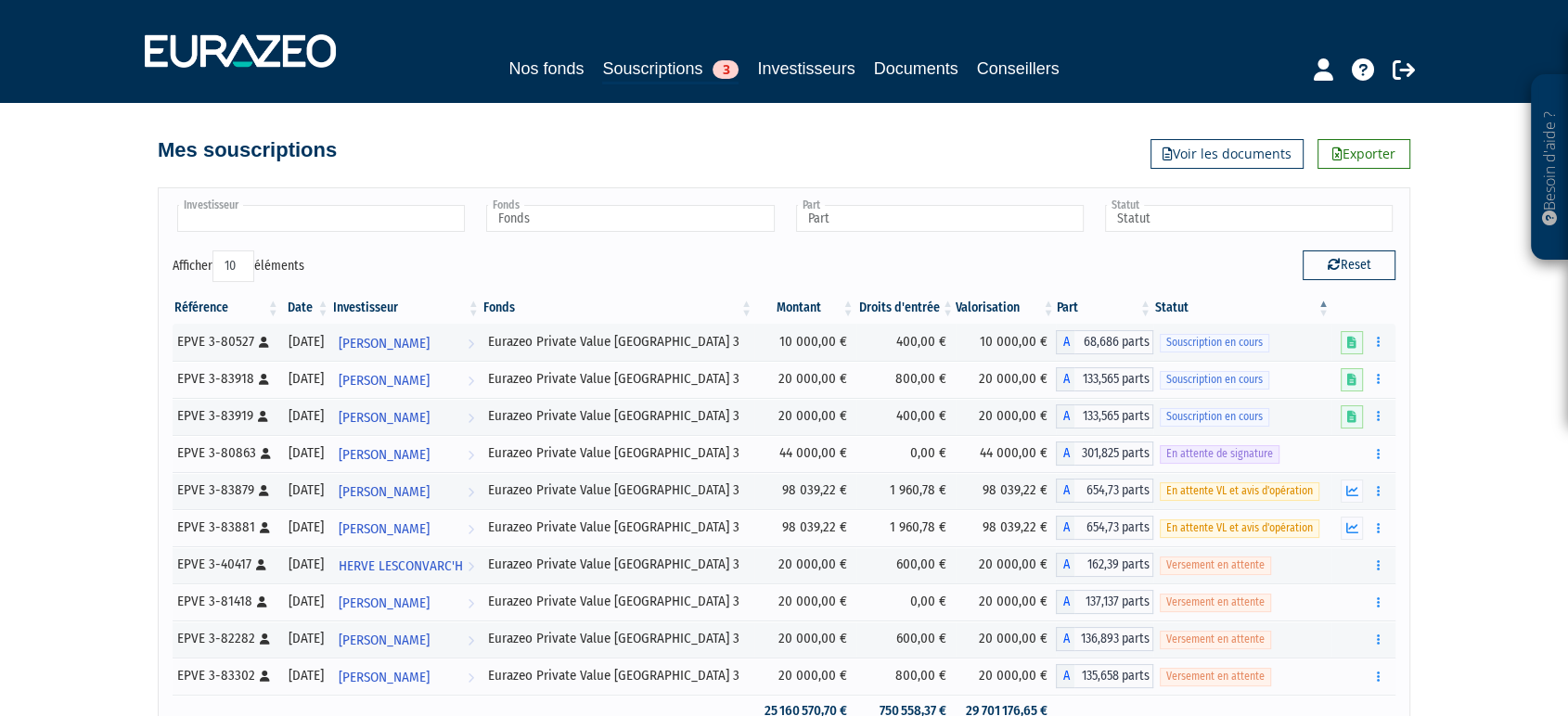
type input "Investisseur"
click at [433, 216] on input "text" at bounding box center [321, 219] width 288 height 27
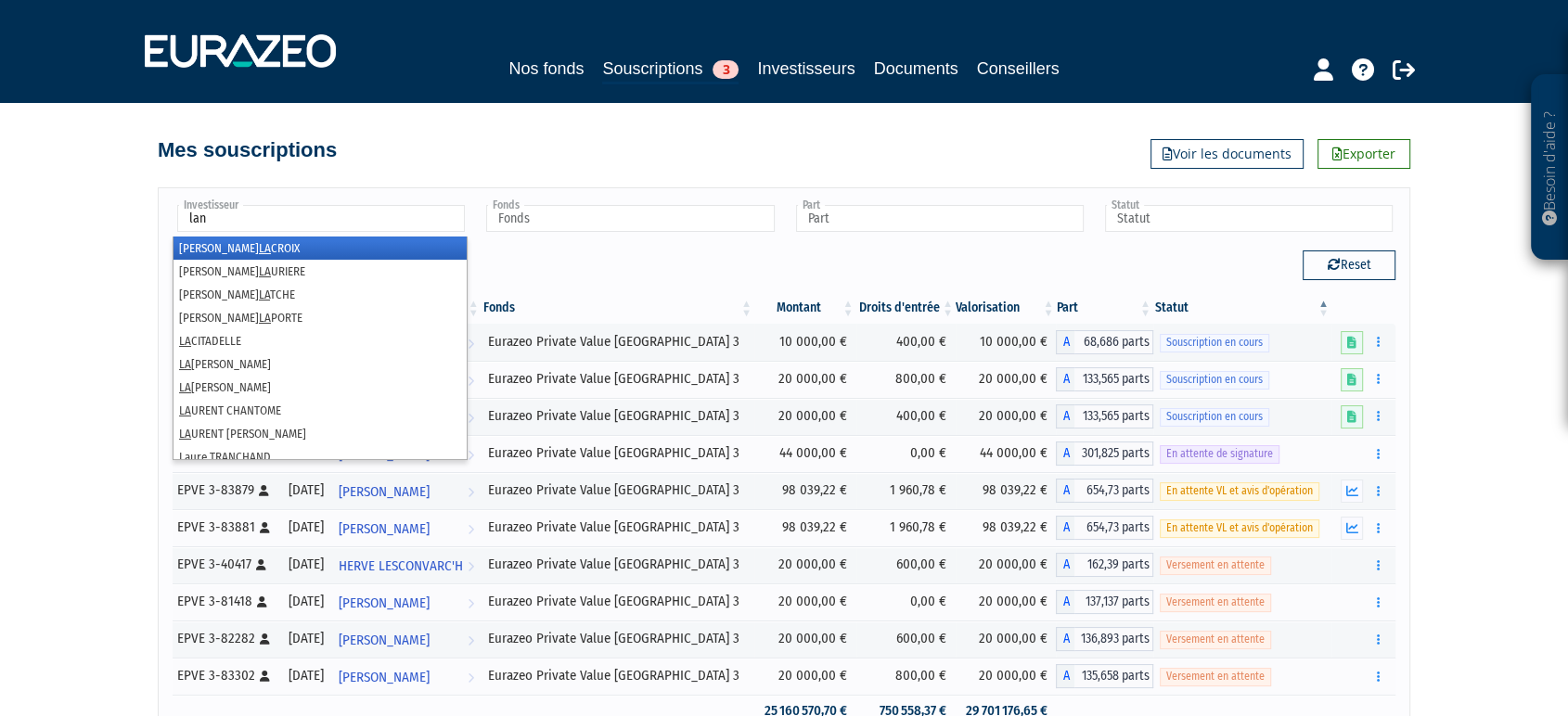
type input "land"
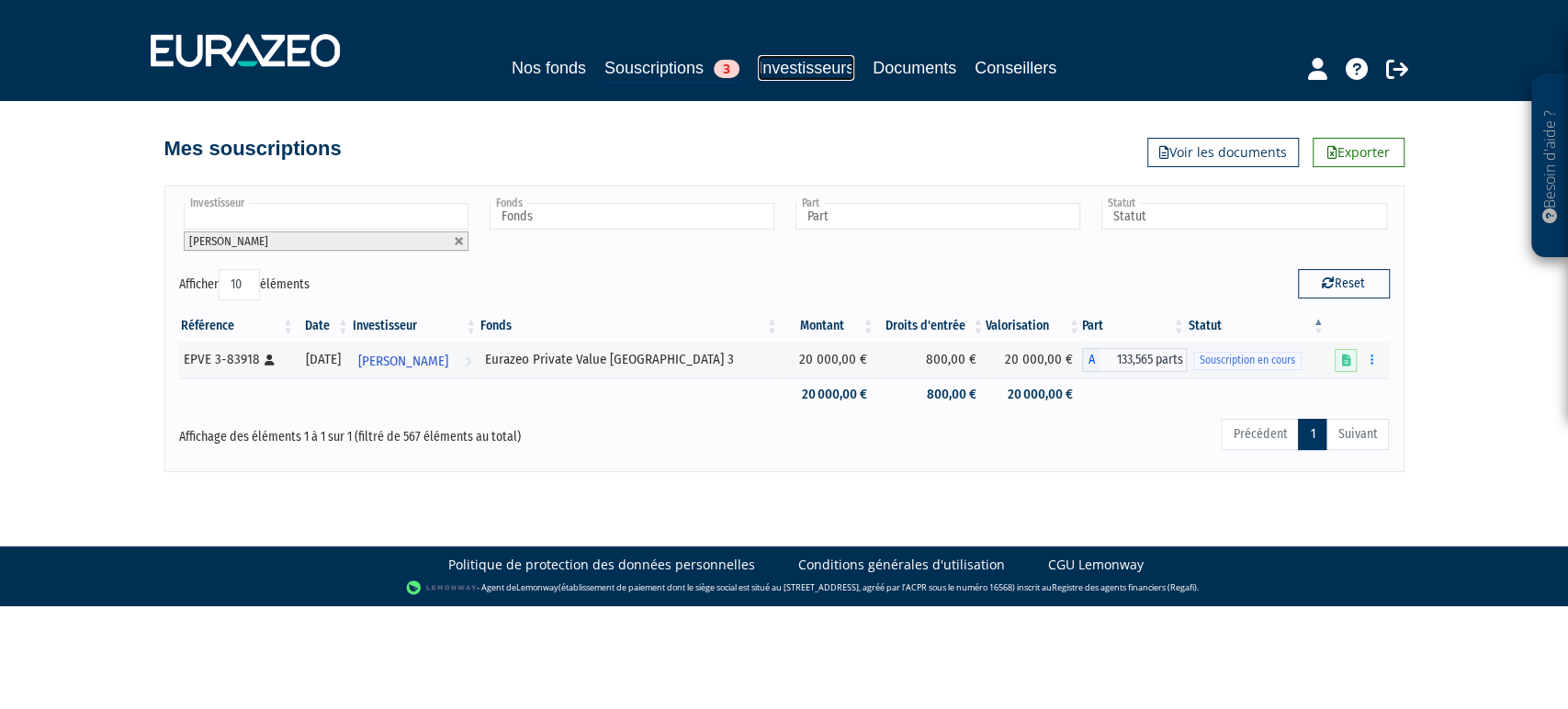
click at [790, 65] on link "Investisseurs" at bounding box center [806, 67] width 96 height 26
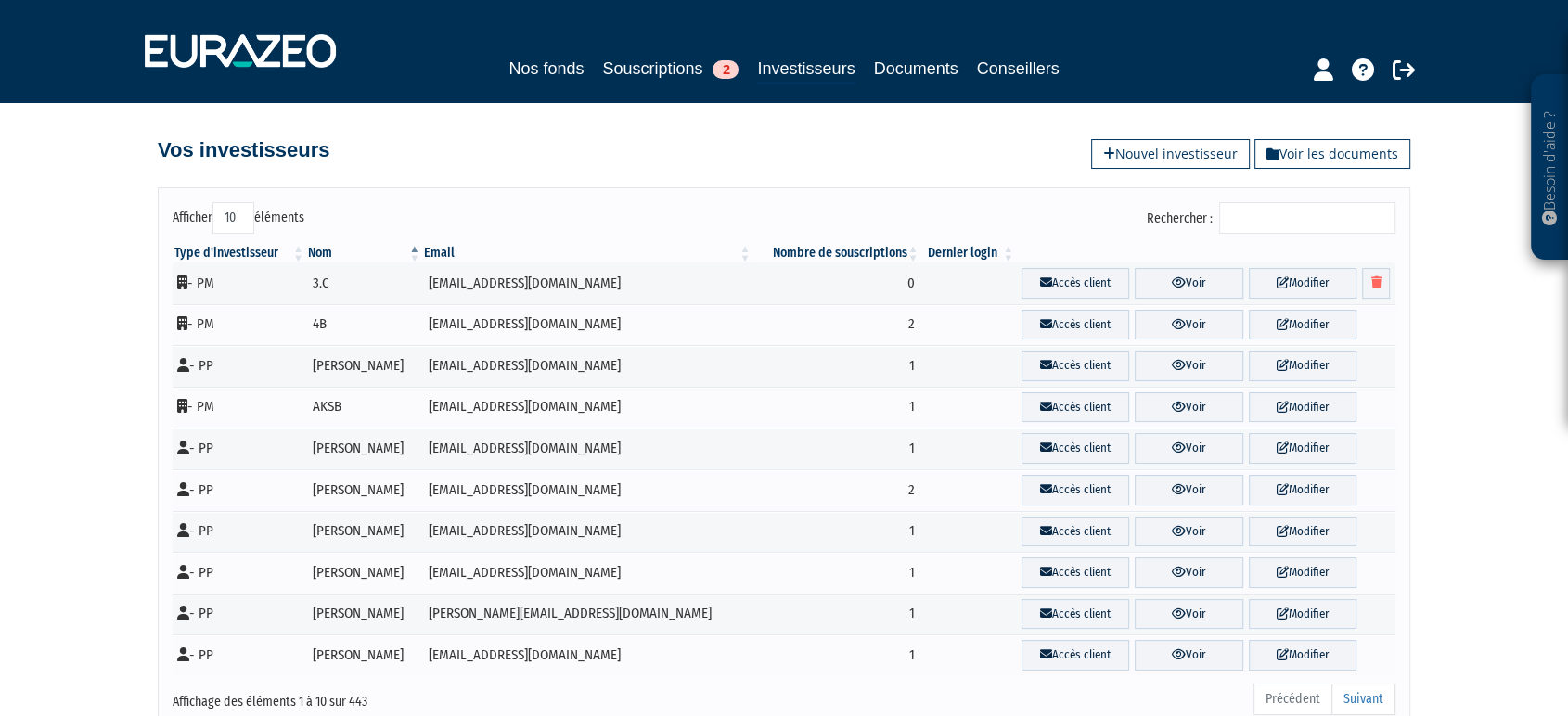
click at [1336, 221] on input "Rechercher :" at bounding box center [1307, 218] width 176 height 31
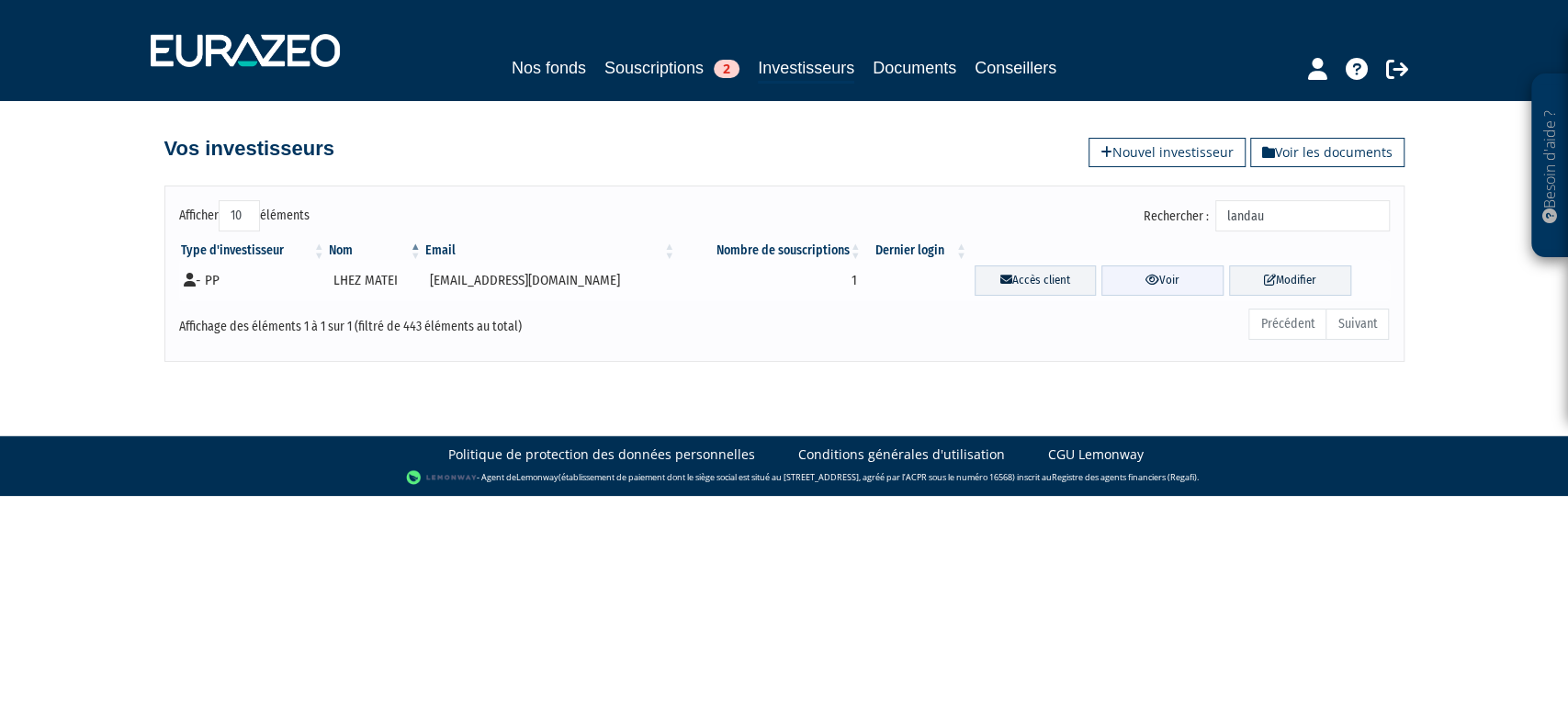
type input "landau"
click at [1138, 288] on link "Voir" at bounding box center [1162, 280] width 122 height 30
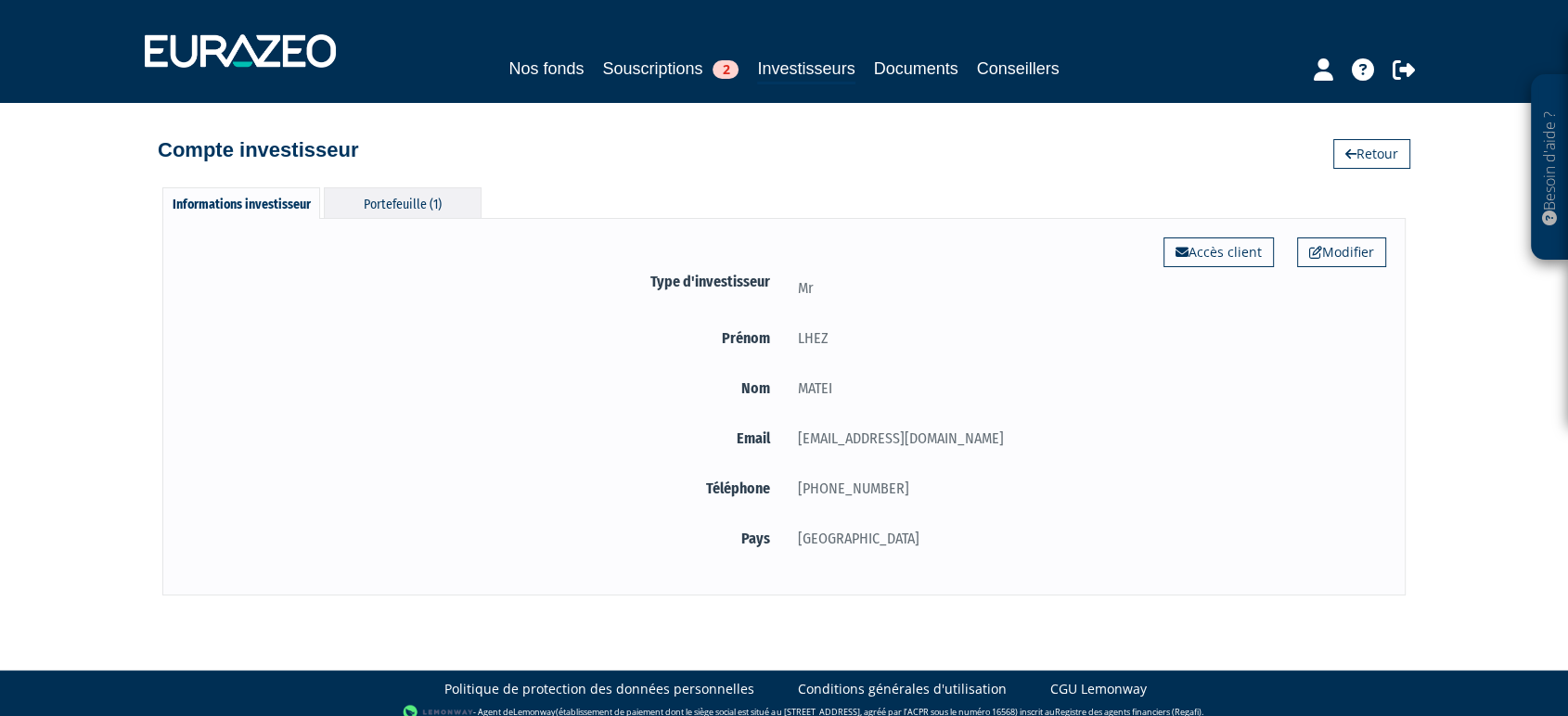
click at [474, 206] on div "Portefeuille (1)" at bounding box center [403, 202] width 158 height 30
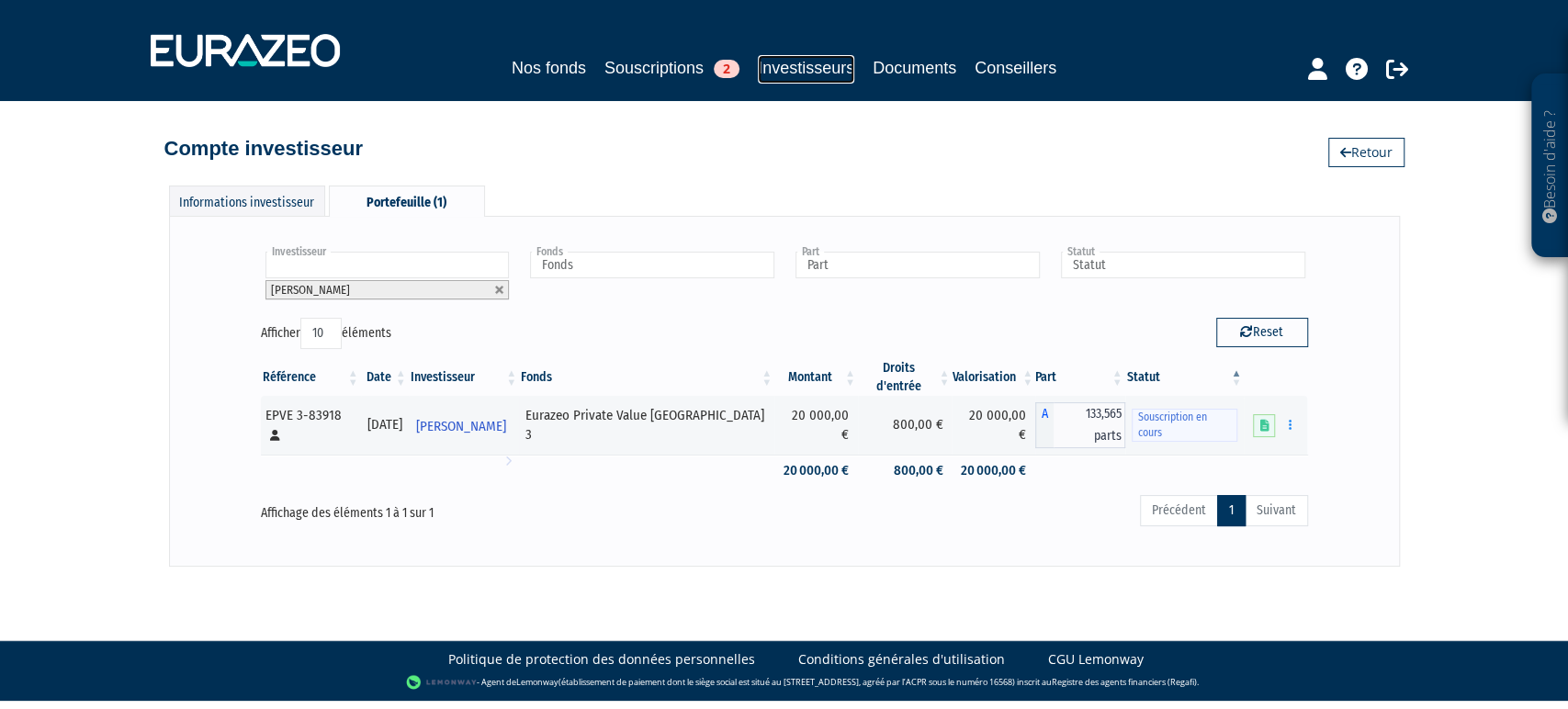
click at [761, 66] on link "Investisseurs" at bounding box center [806, 69] width 96 height 29
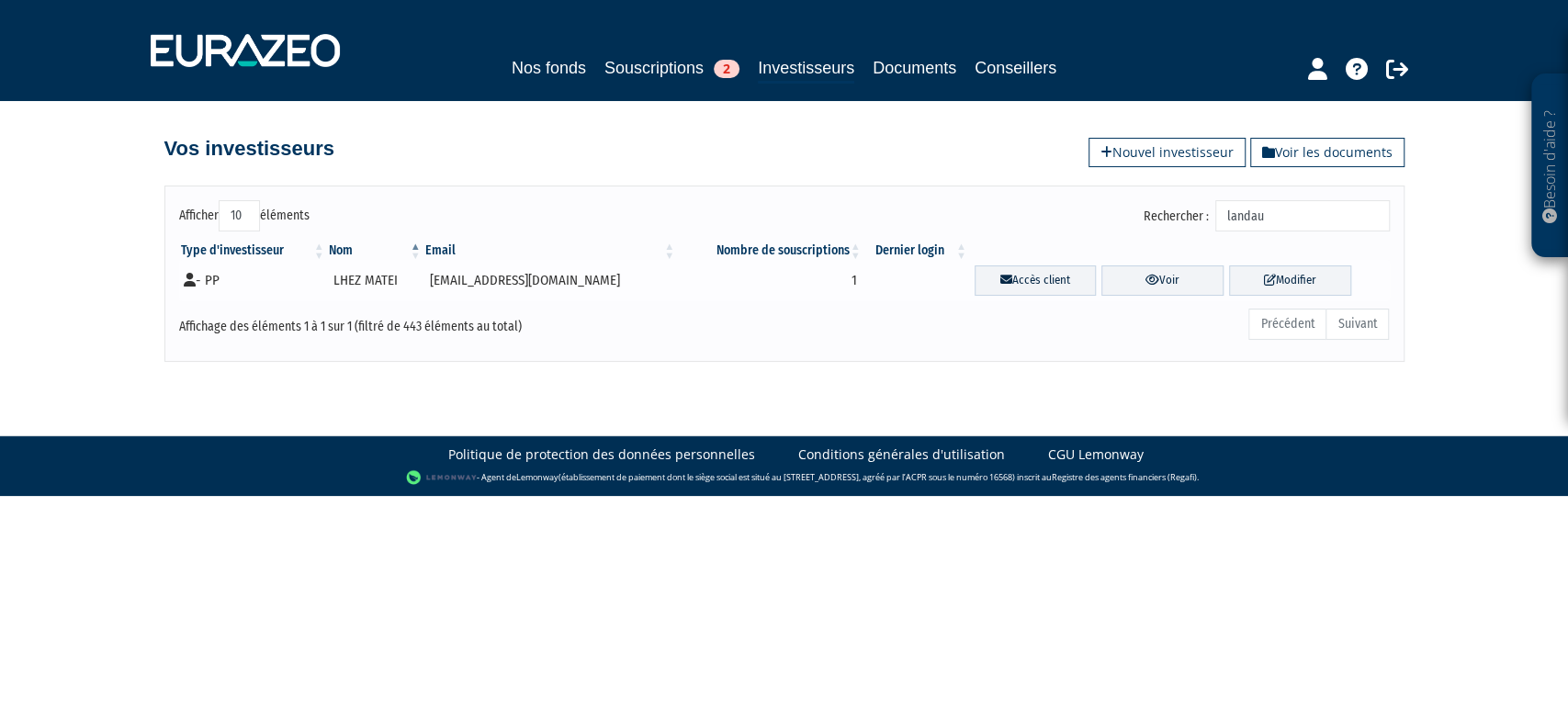
click at [532, 277] on td "[EMAIL_ADDRESS][DOMAIN_NAME]" at bounding box center [550, 280] width 253 height 41
copy tr "[EMAIL_ADDRESS][DOMAIN_NAME]"
click at [632, 66] on link "Souscriptions 2" at bounding box center [671, 67] width 135 height 26
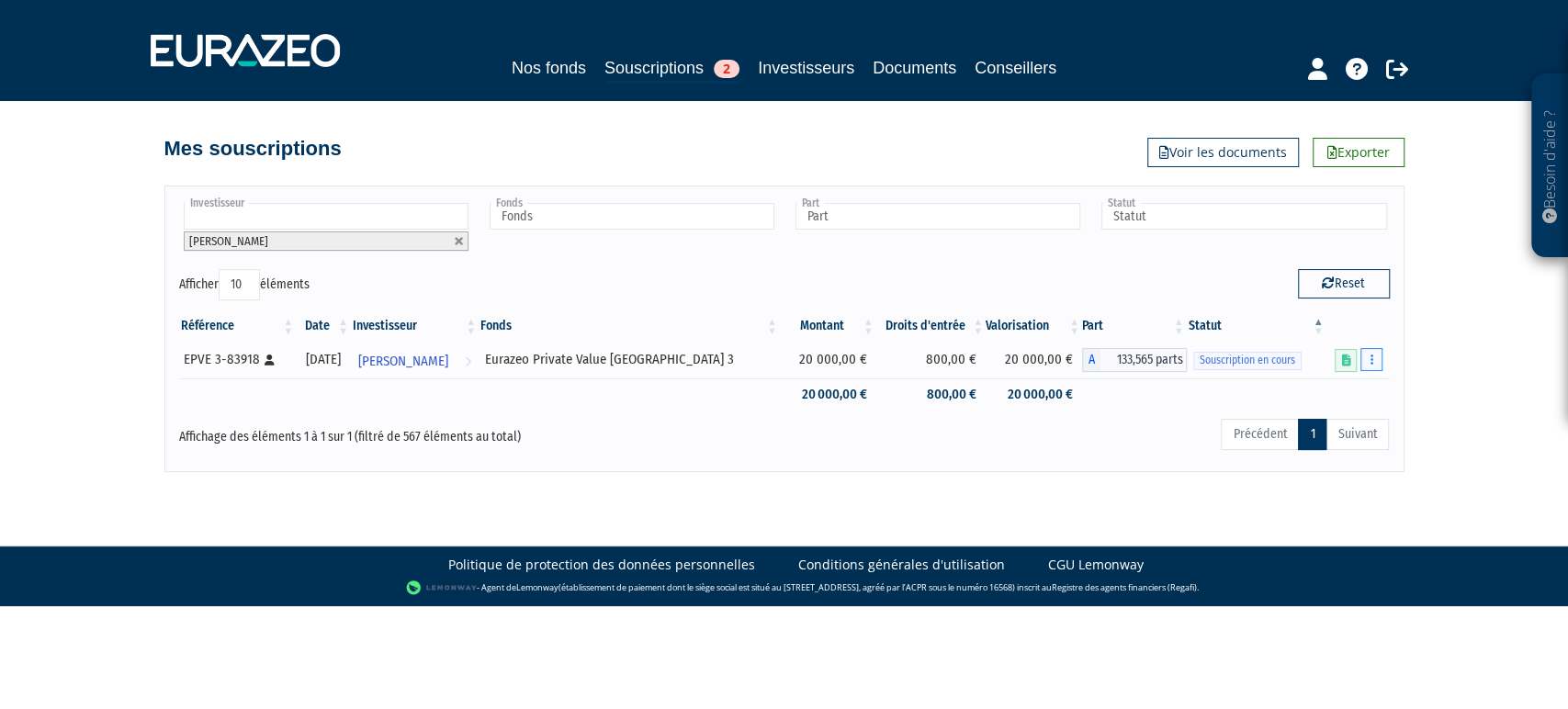
click at [1367, 362] on button "button" at bounding box center [1371, 359] width 22 height 23
click at [1316, 425] on link "Compléter" at bounding box center [1317, 427] width 119 height 30
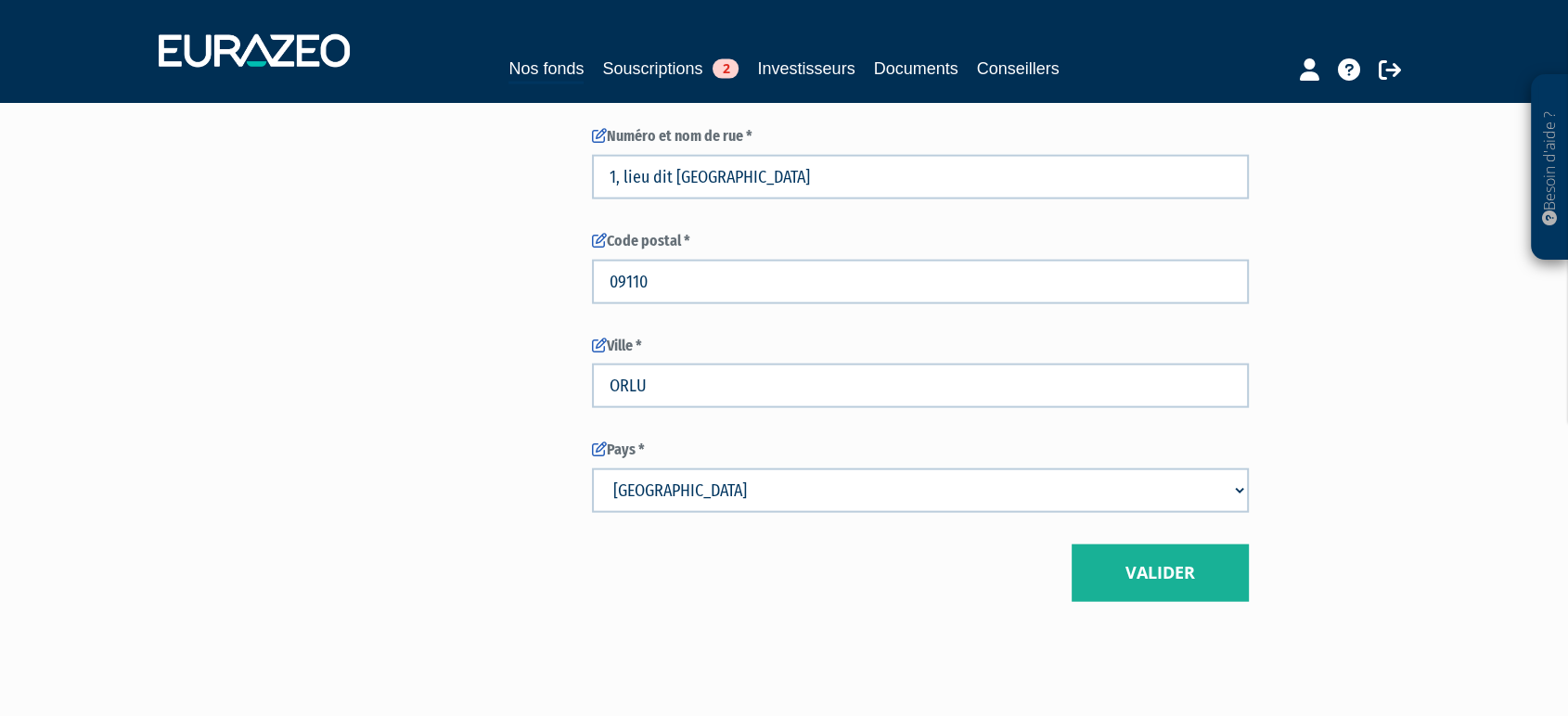
scroll to position [4212, 0]
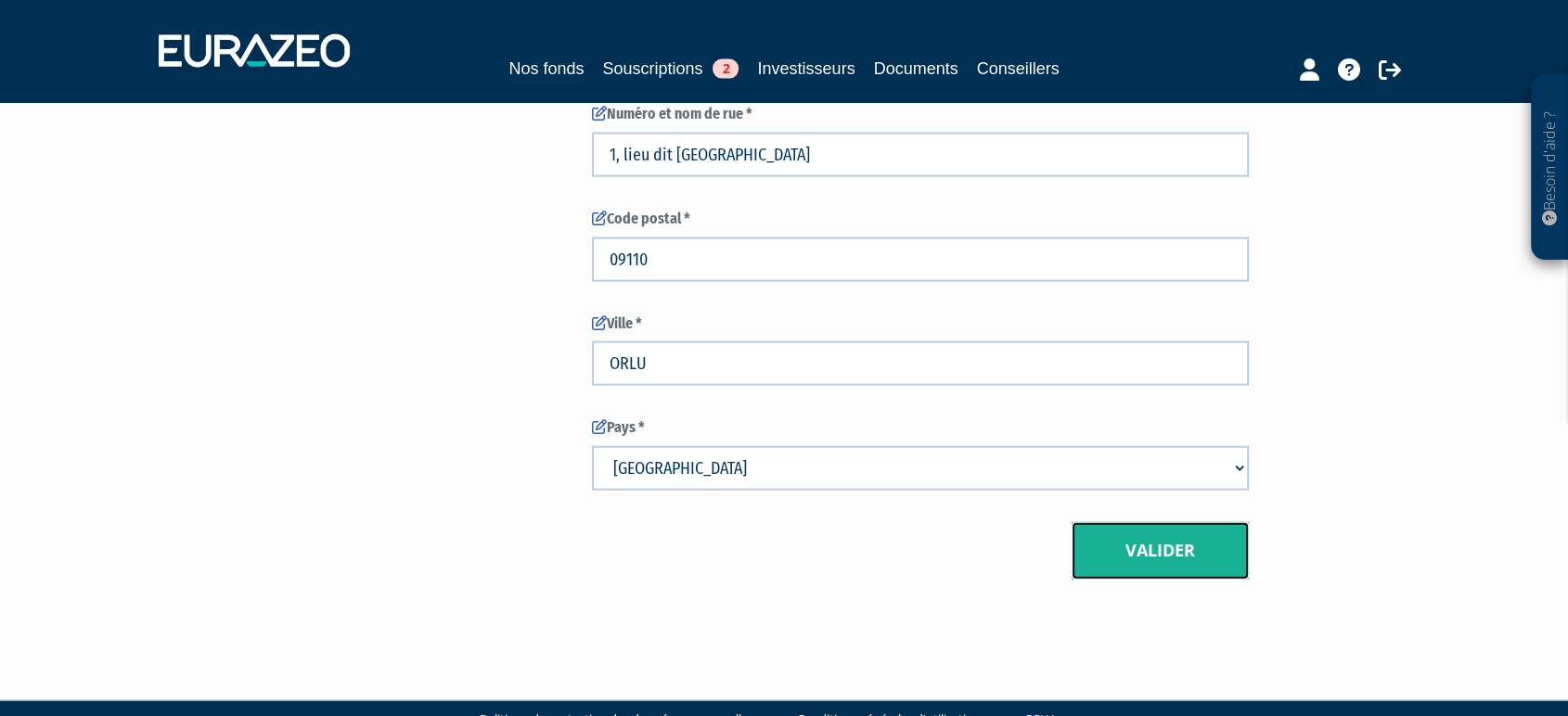
click at [1185, 522] on button "Valider" at bounding box center [1160, 551] width 177 height 57
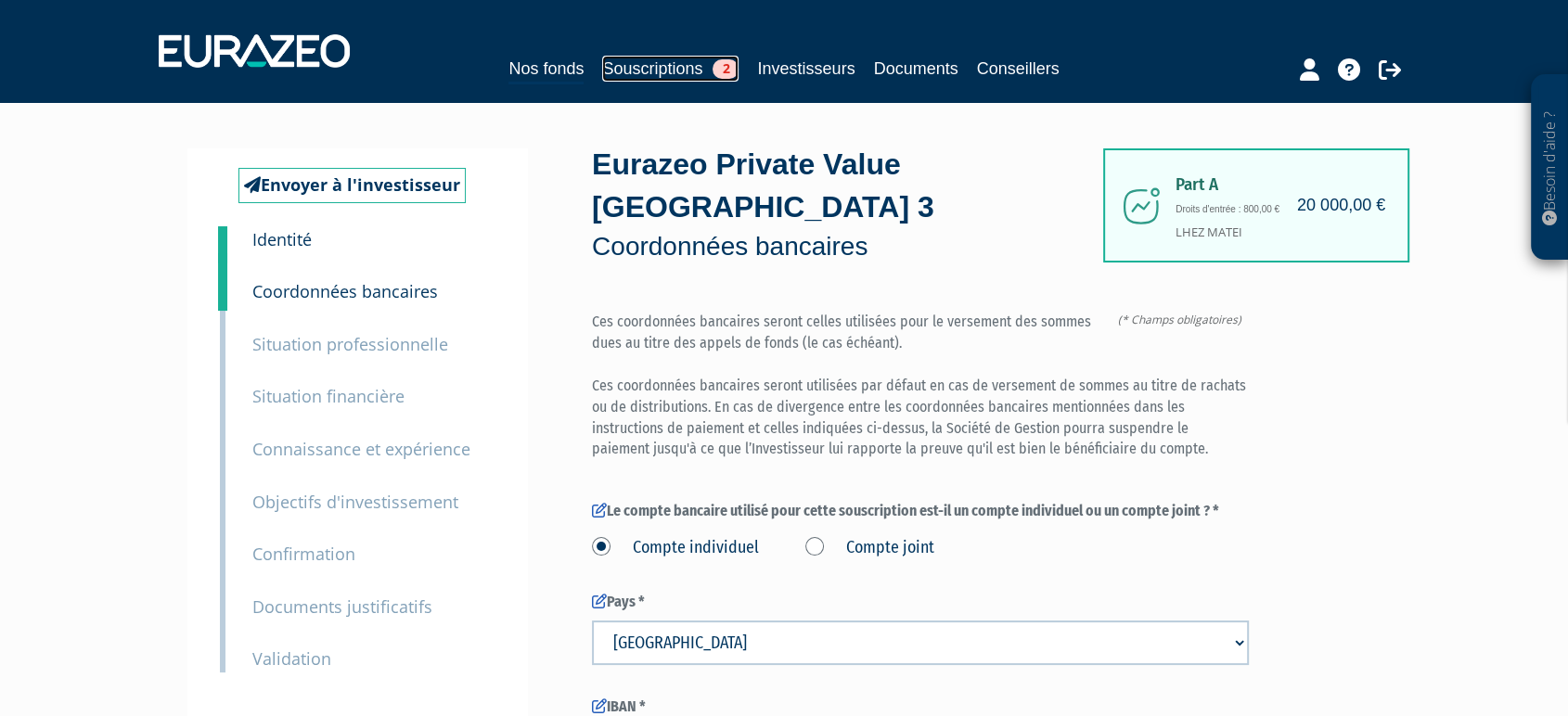
click at [632, 60] on link "Souscriptions 2" at bounding box center [671, 68] width 136 height 26
